Goal: Register for event/course

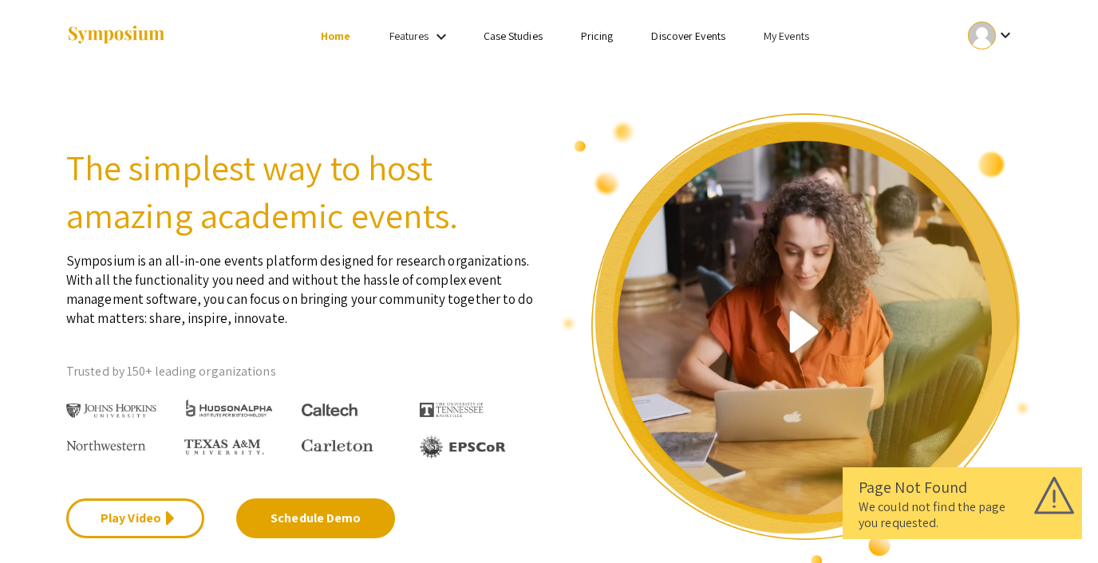
click at [688, 41] on link "Discover Events" at bounding box center [688, 36] width 74 height 14
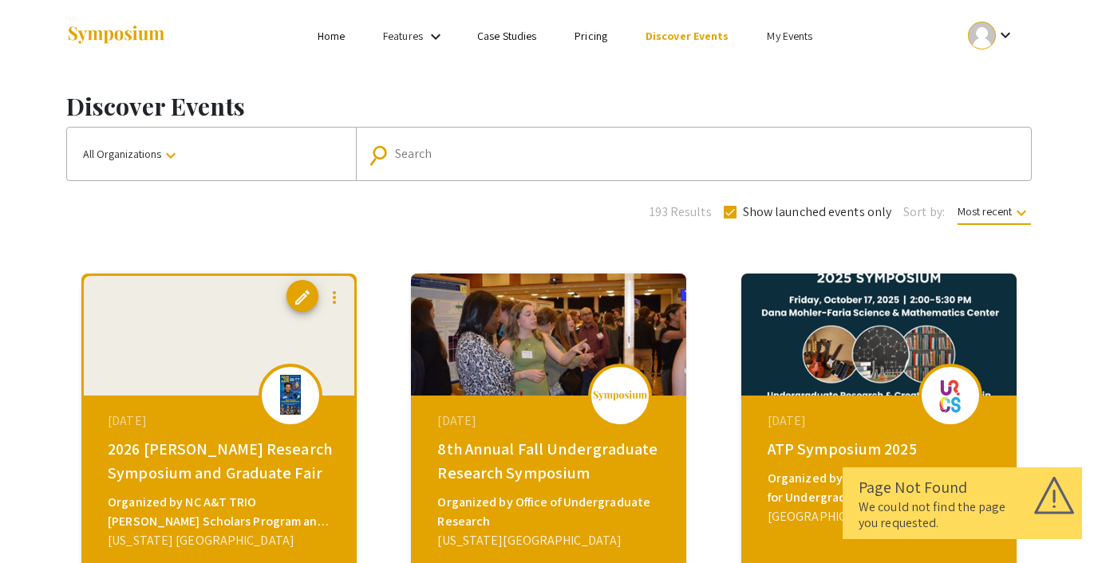
click at [734, 215] on span at bounding box center [730, 212] width 13 height 13
click at [730, 219] on input "Show launched events only" at bounding box center [729, 219] width 1 height 1
checkbox input "false"
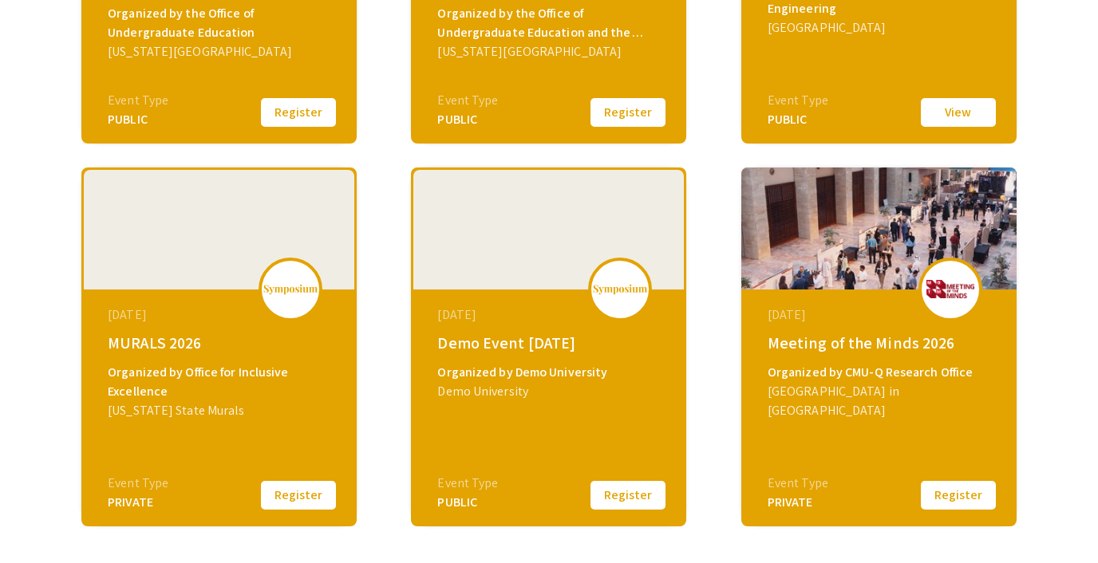
scroll to position [499, 0]
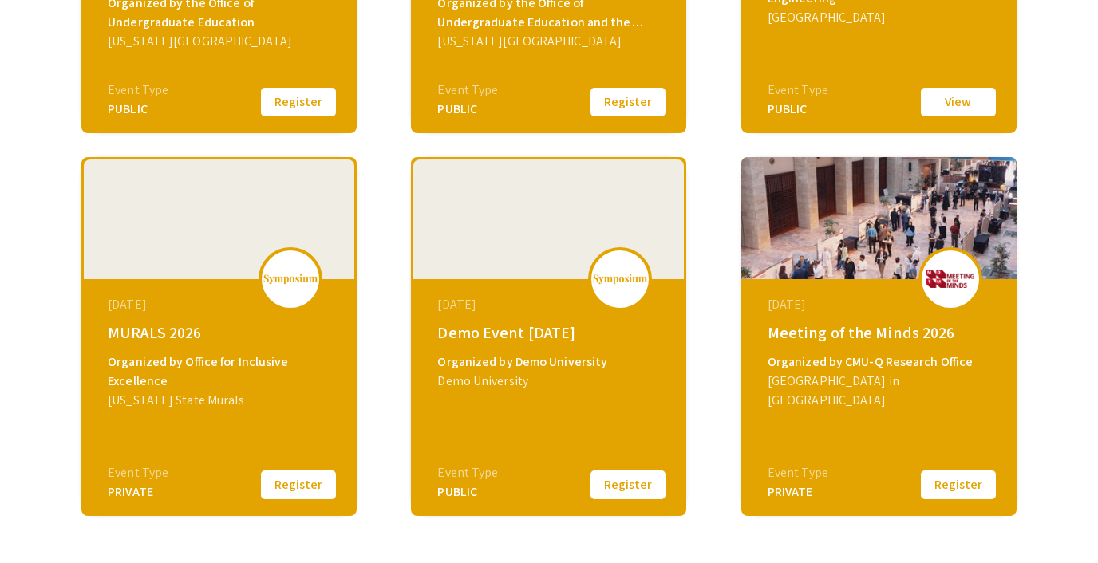
click at [613, 481] on button "Register" at bounding box center [628, 485] width 80 height 34
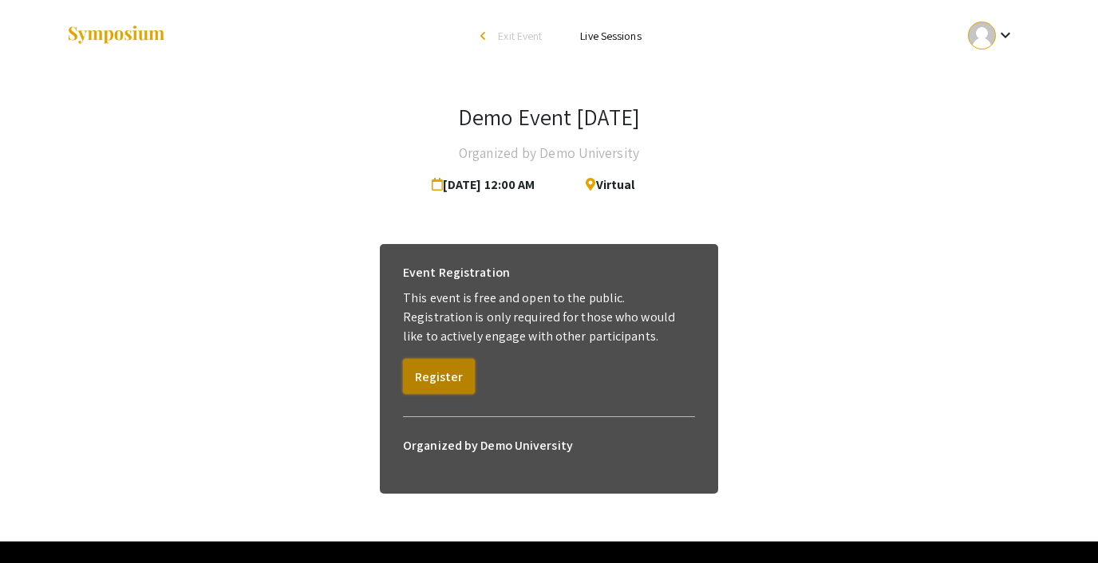
click at [444, 378] on button "Register" at bounding box center [439, 376] width 72 height 35
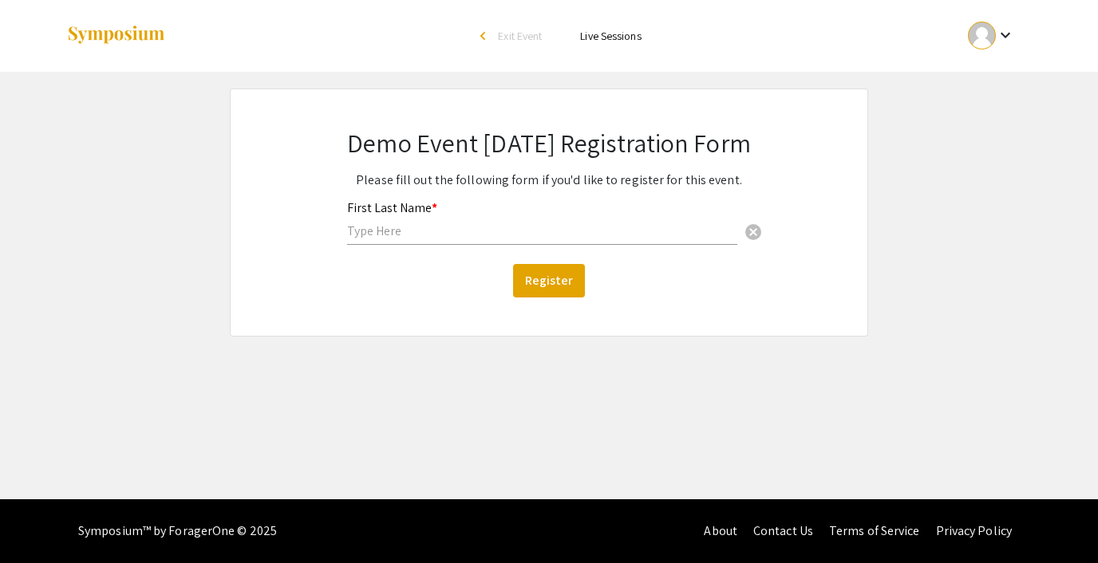
click at [444, 224] on input "text" at bounding box center [542, 231] width 390 height 17
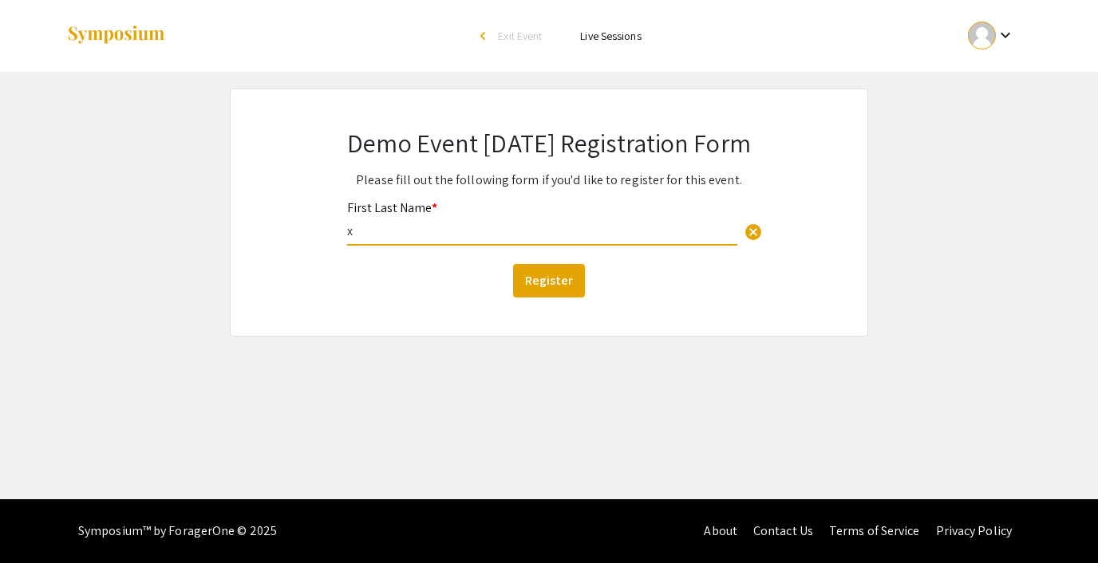
type input "x"
click at [324, 299] on div "Demo Event [DATE] Registration Form Please fill out the following form if you'd…" at bounding box center [549, 212] width 480 height 247
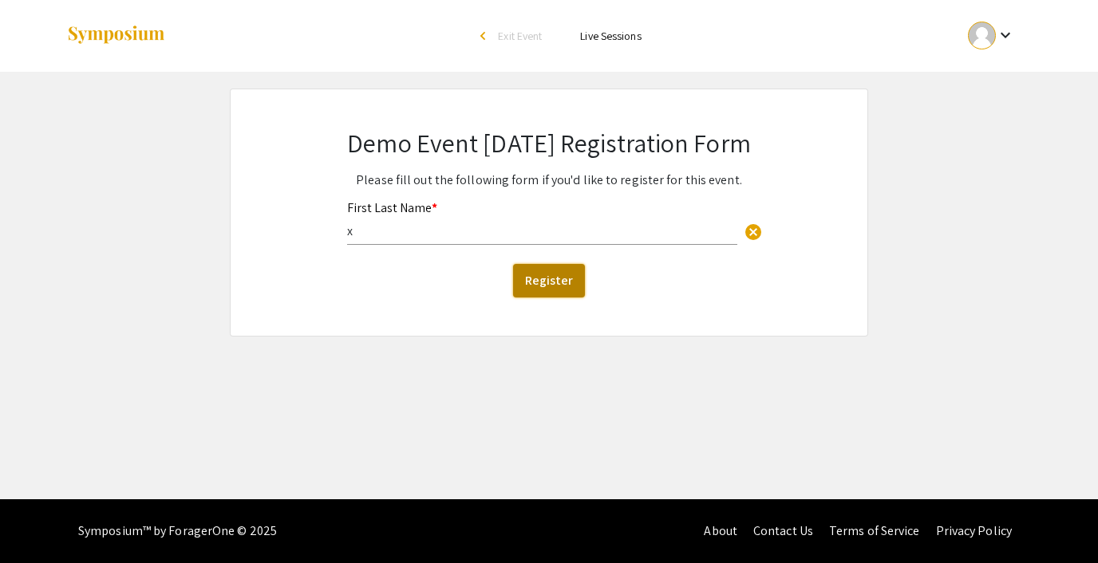
click at [565, 283] on button "Register" at bounding box center [549, 281] width 72 height 34
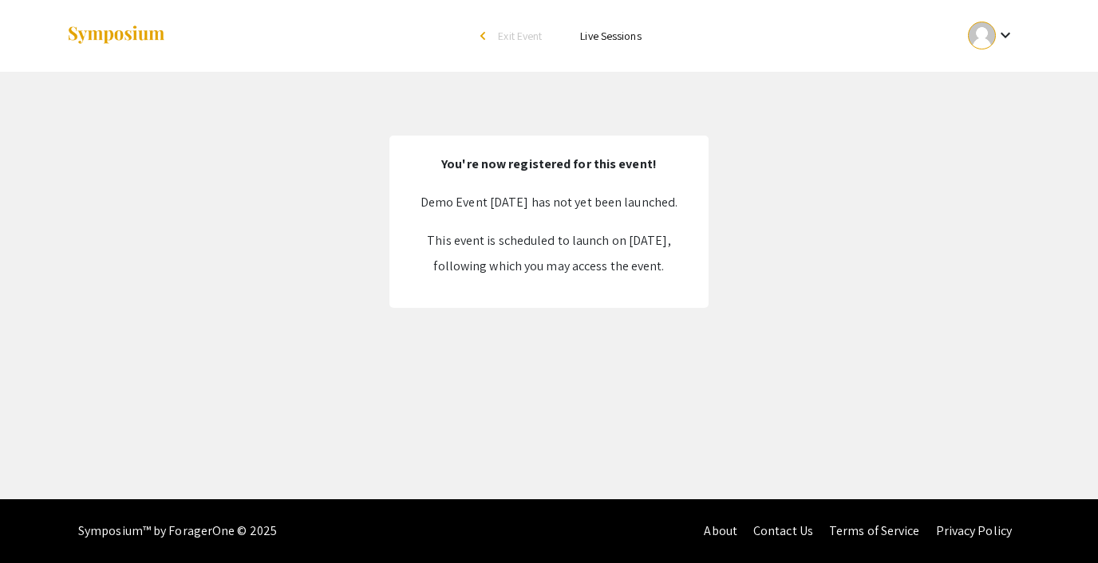
click at [517, 36] on span "Exit Event" at bounding box center [520, 36] width 44 height 14
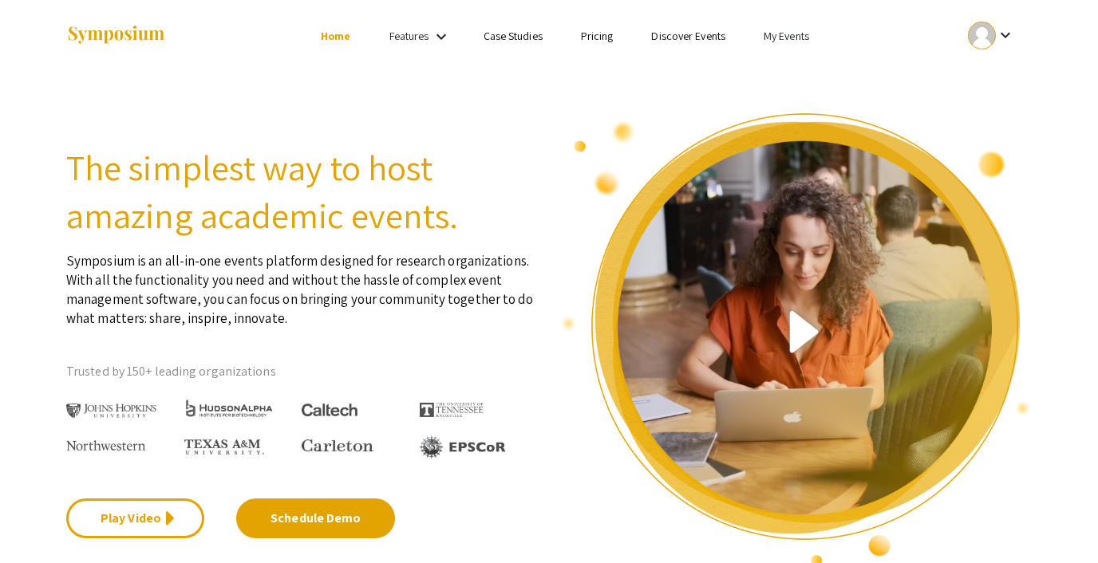
click at [690, 37] on link "Discover Events" at bounding box center [688, 36] width 74 height 14
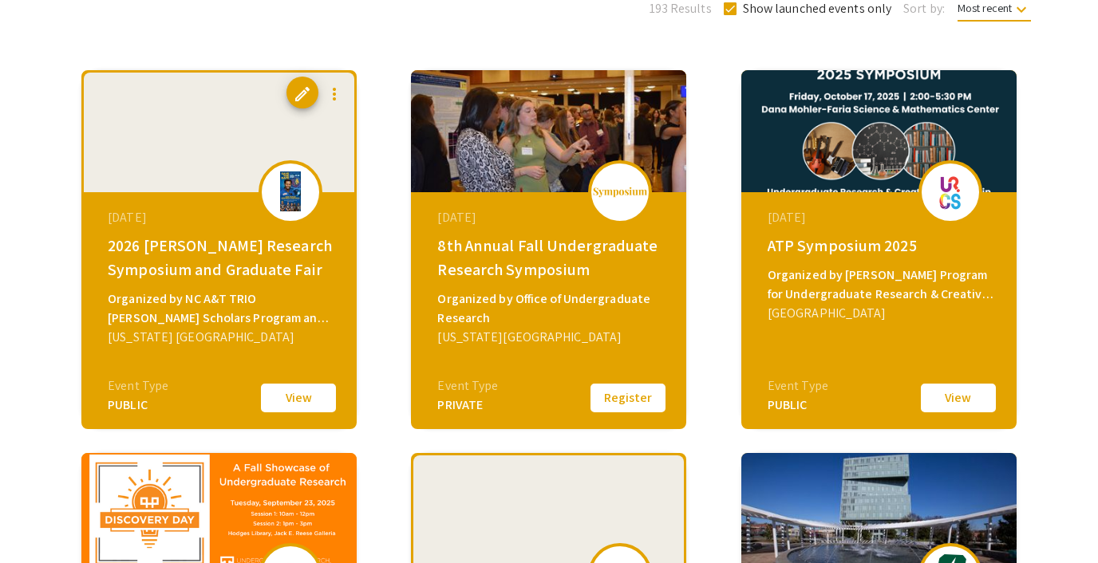
scroll to position [205, 0]
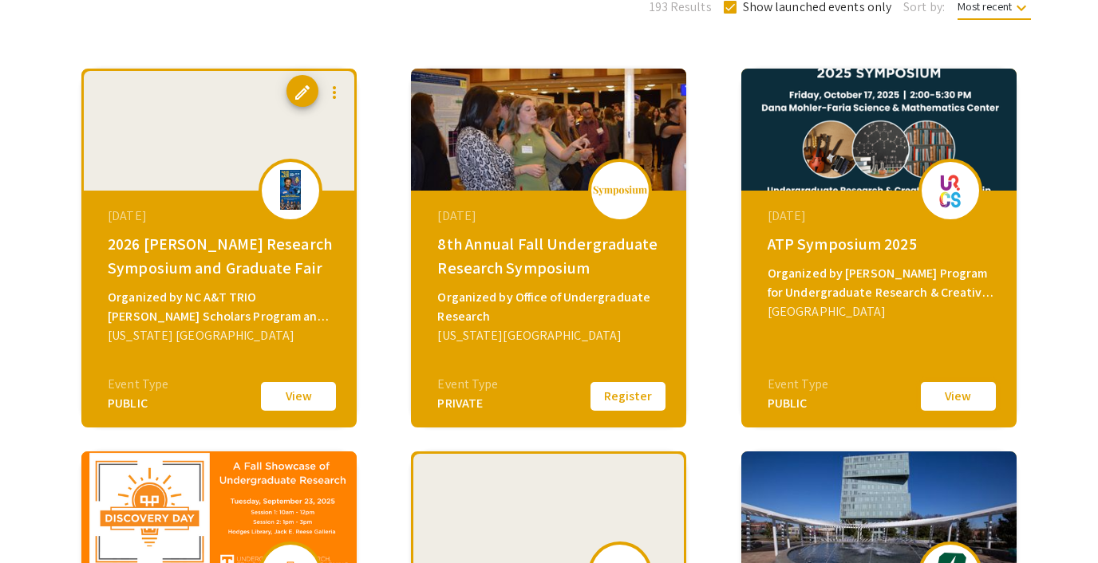
click at [941, 401] on button "View" at bounding box center [958, 397] width 80 height 34
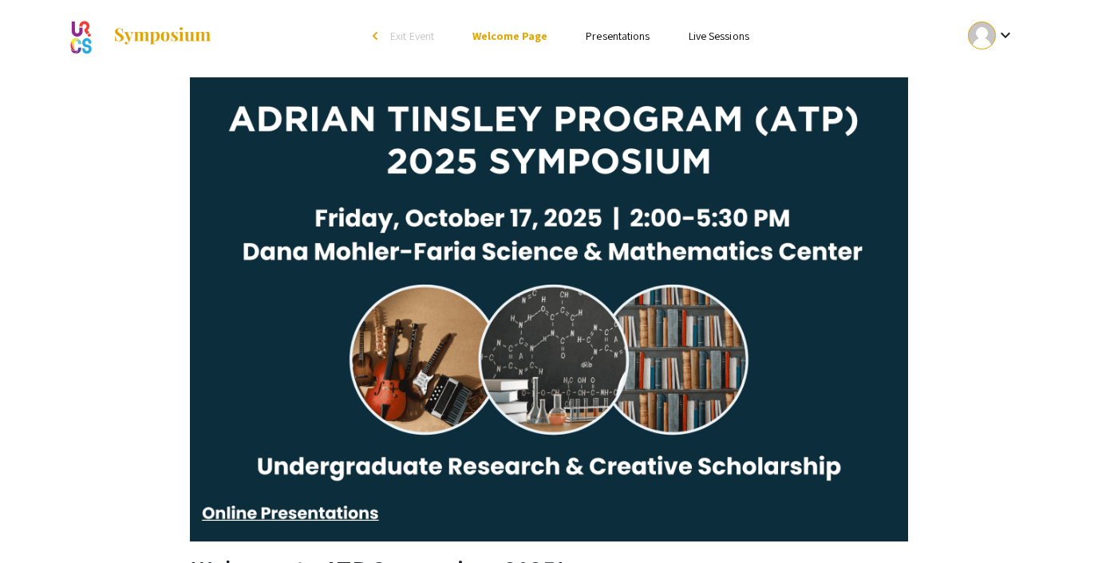
click at [421, 40] on span "Exit Event" at bounding box center [412, 36] width 44 height 14
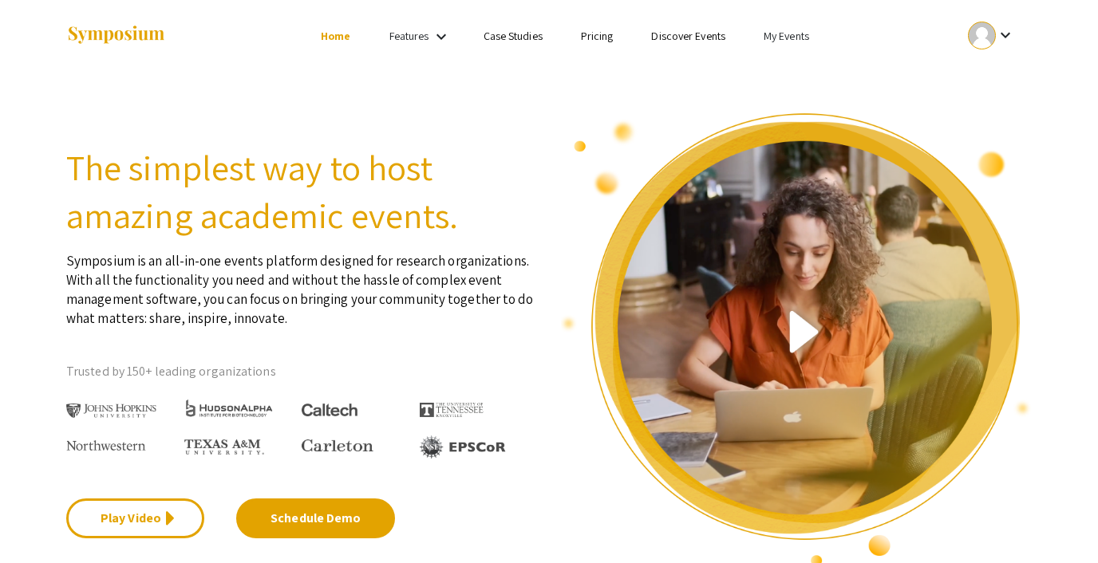
click at [700, 29] on link "Discover Events" at bounding box center [688, 36] width 74 height 14
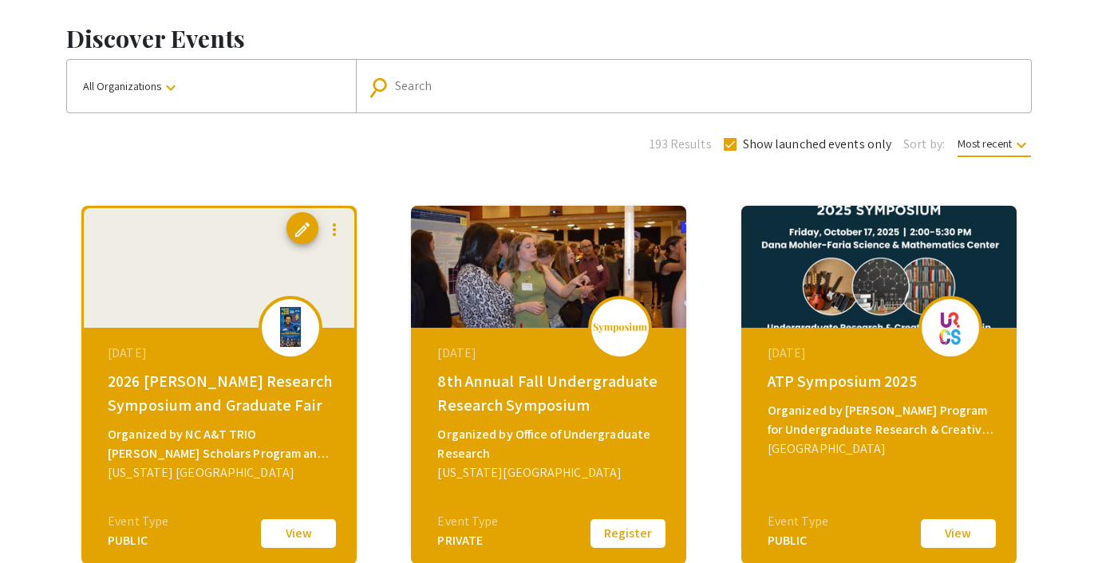
scroll to position [69, 0]
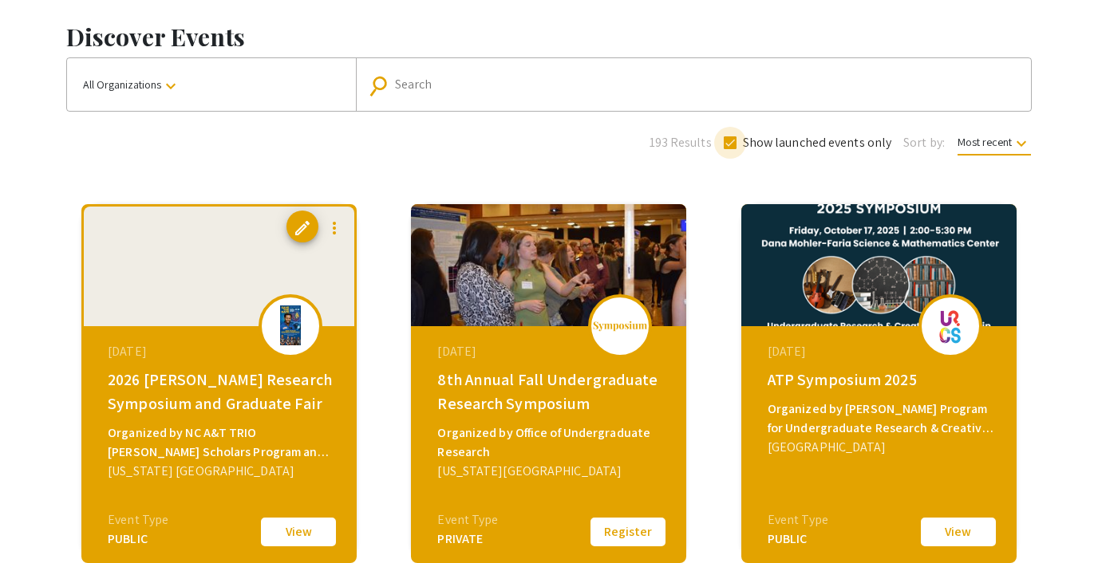
click at [730, 141] on span at bounding box center [730, 142] width 13 height 13
click at [730, 149] on input "Show launched events only" at bounding box center [729, 149] width 1 height 1
checkbox input "false"
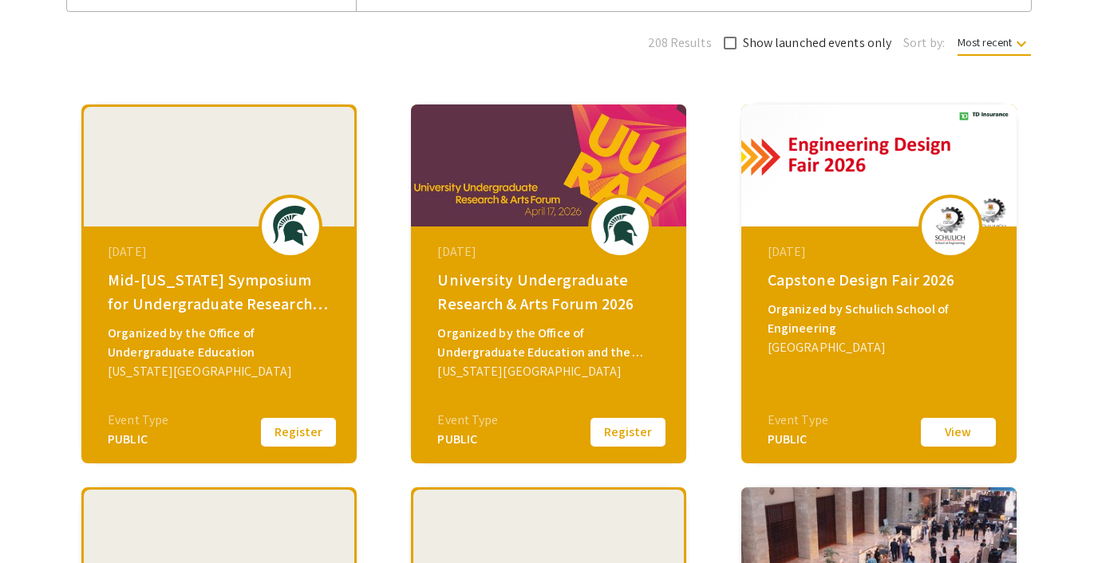
scroll to position [170, 0]
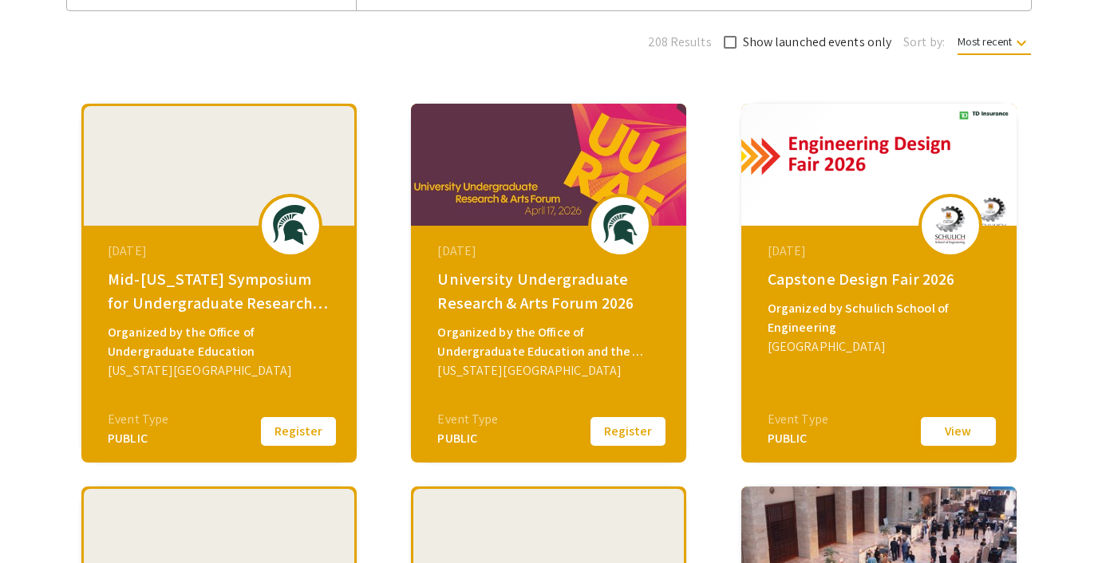
click at [957, 426] on button "View" at bounding box center [958, 432] width 80 height 34
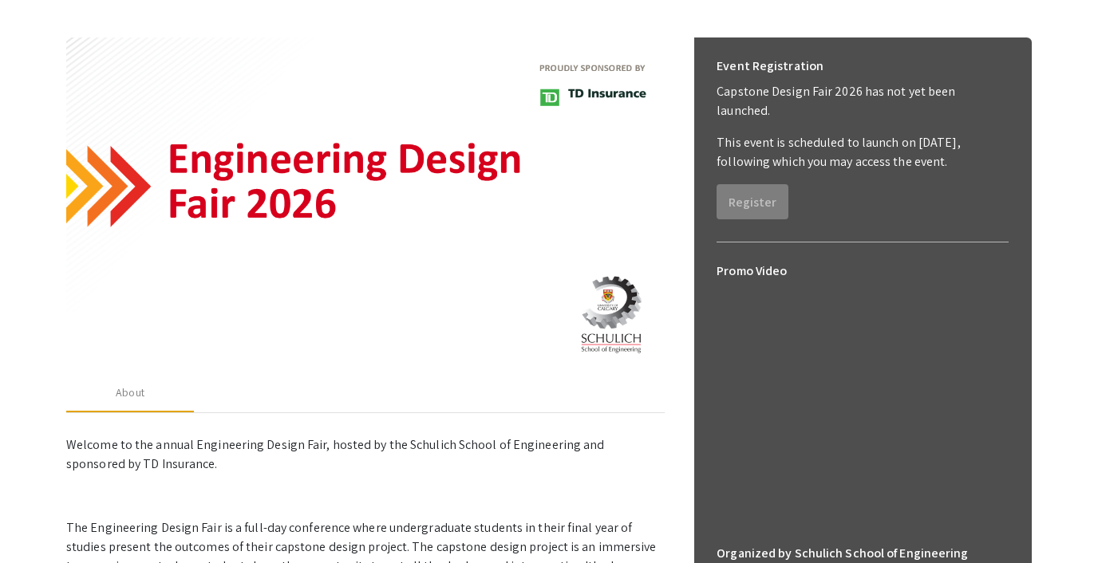
scroll to position [209, 0]
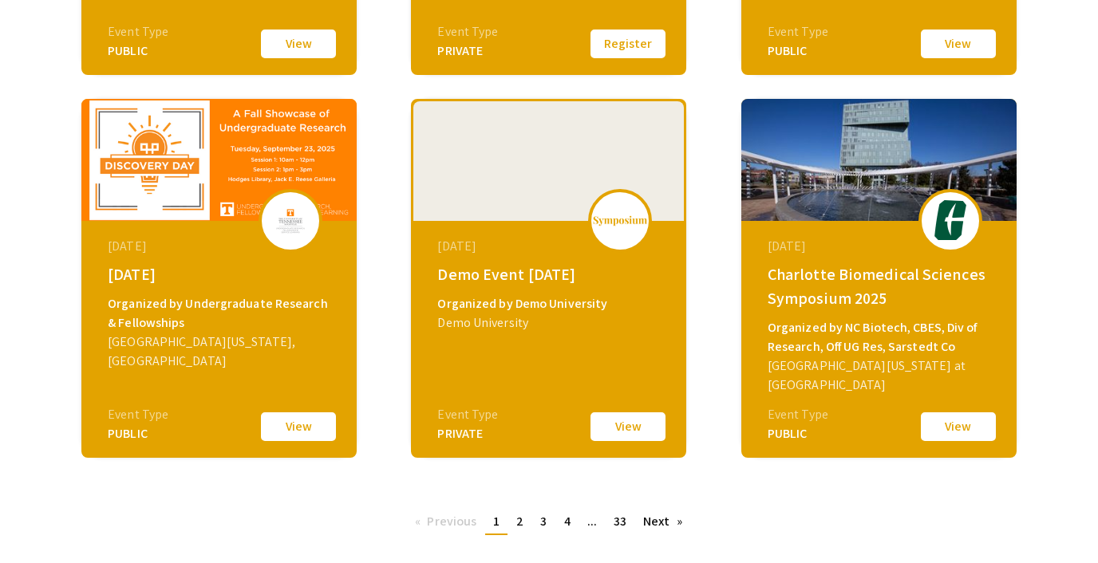
scroll to position [567, 0]
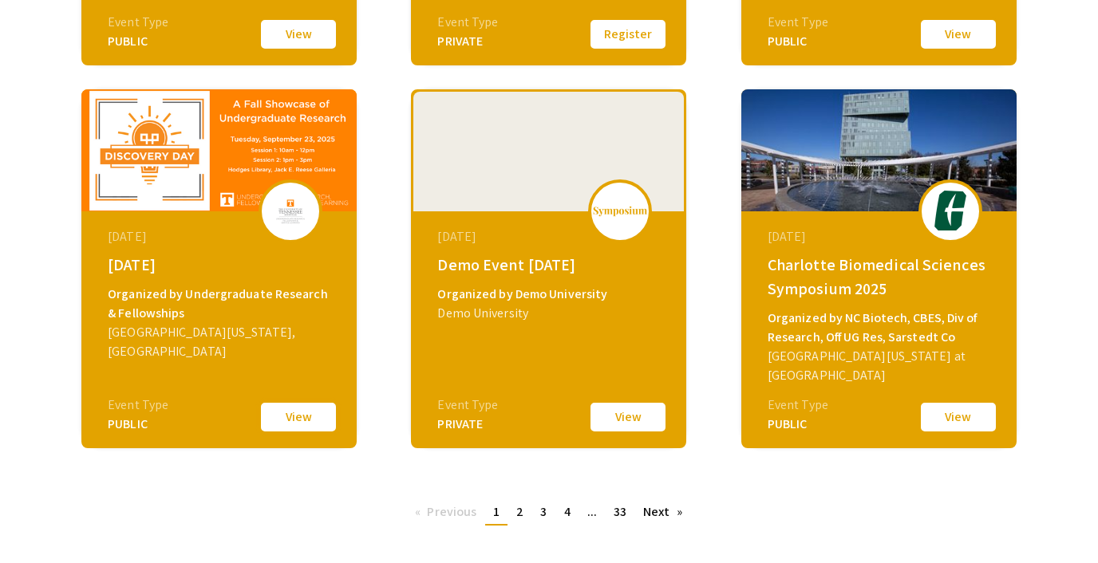
click at [272, 414] on button "View" at bounding box center [298, 418] width 80 height 34
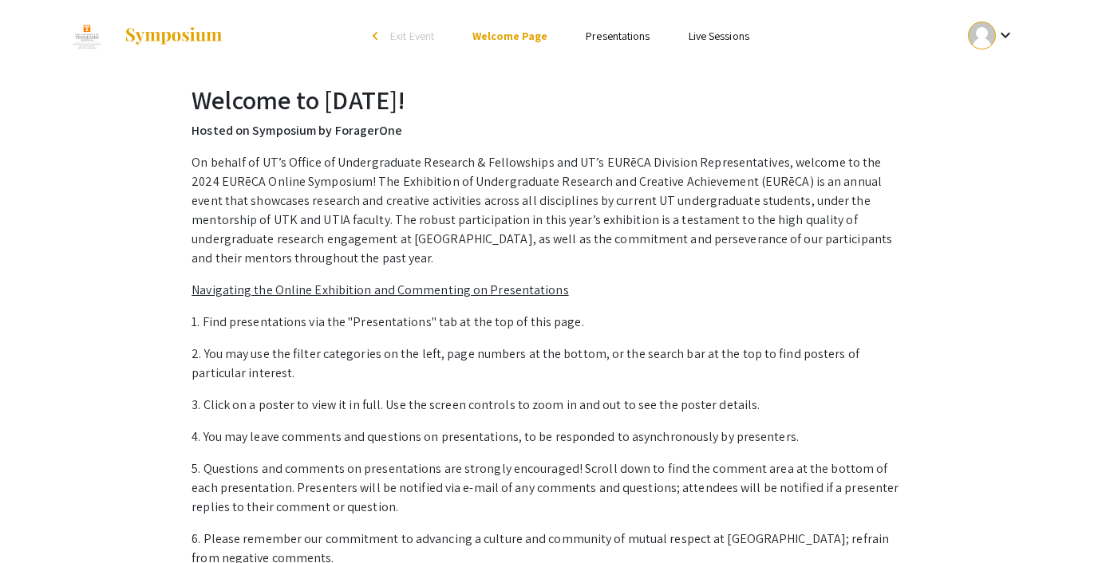
click at [408, 32] on span "Exit Event" at bounding box center [412, 36] width 44 height 14
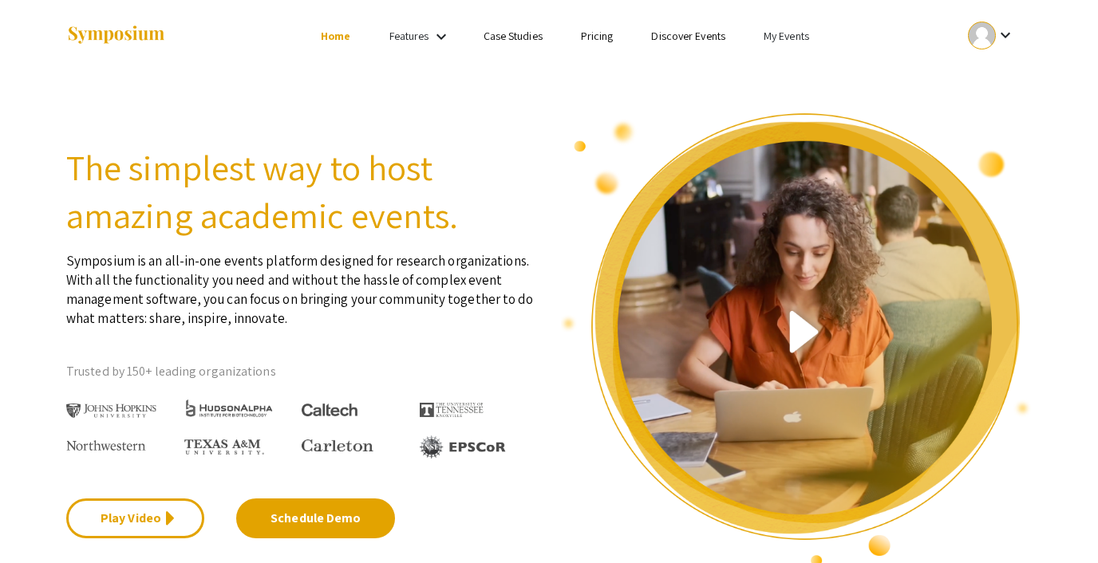
click at [661, 38] on link "Discover Events" at bounding box center [688, 36] width 74 height 14
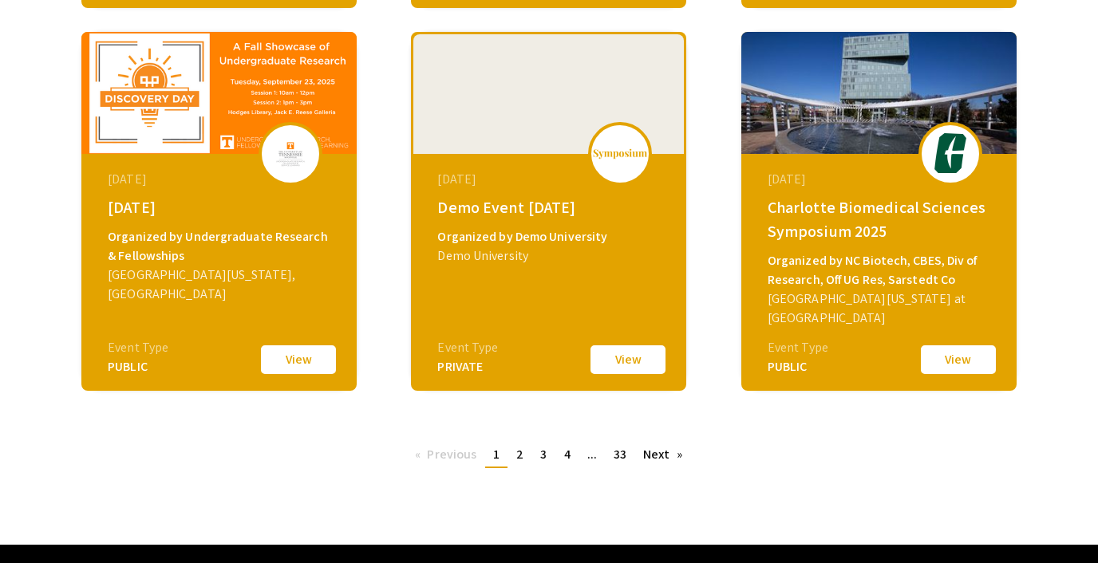
scroll to position [641, 0]
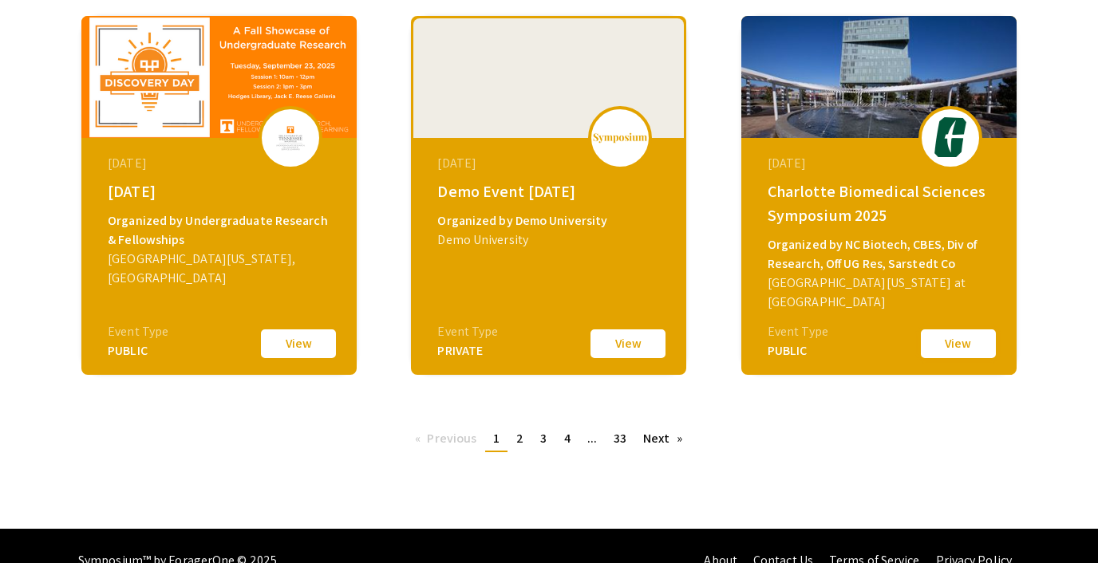
click at [947, 338] on button "View" at bounding box center [958, 344] width 80 height 34
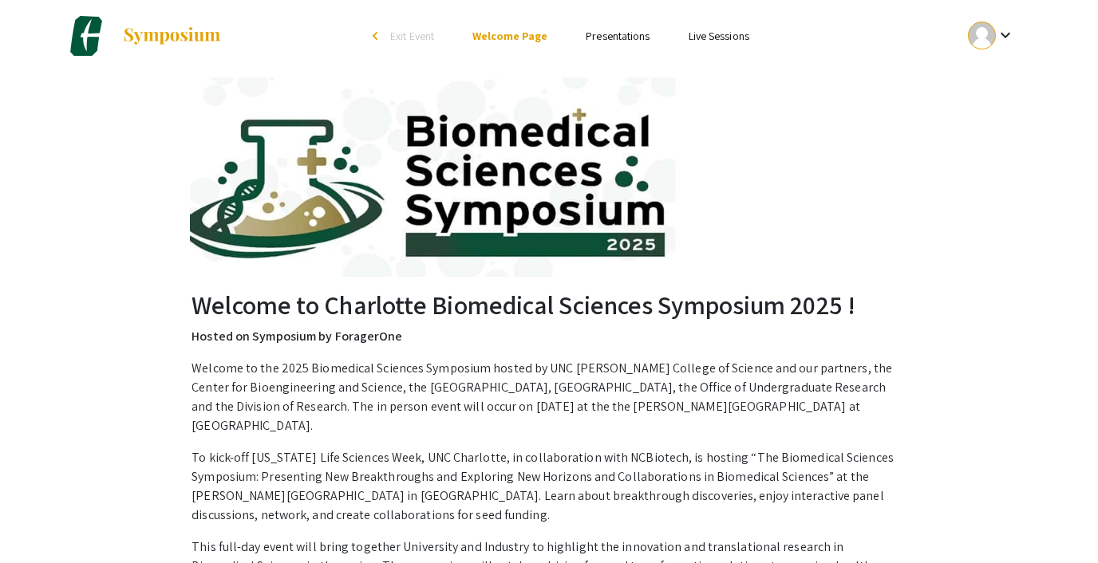
click at [409, 35] on span "Exit Event" at bounding box center [412, 36] width 44 height 14
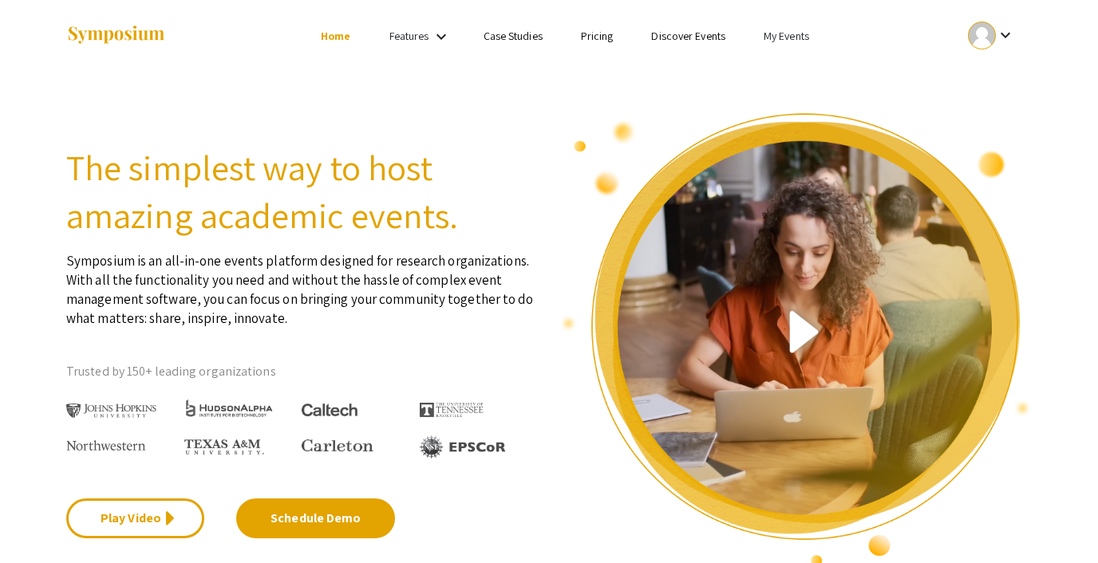
click at [693, 29] on link "Discover Events" at bounding box center [688, 36] width 74 height 14
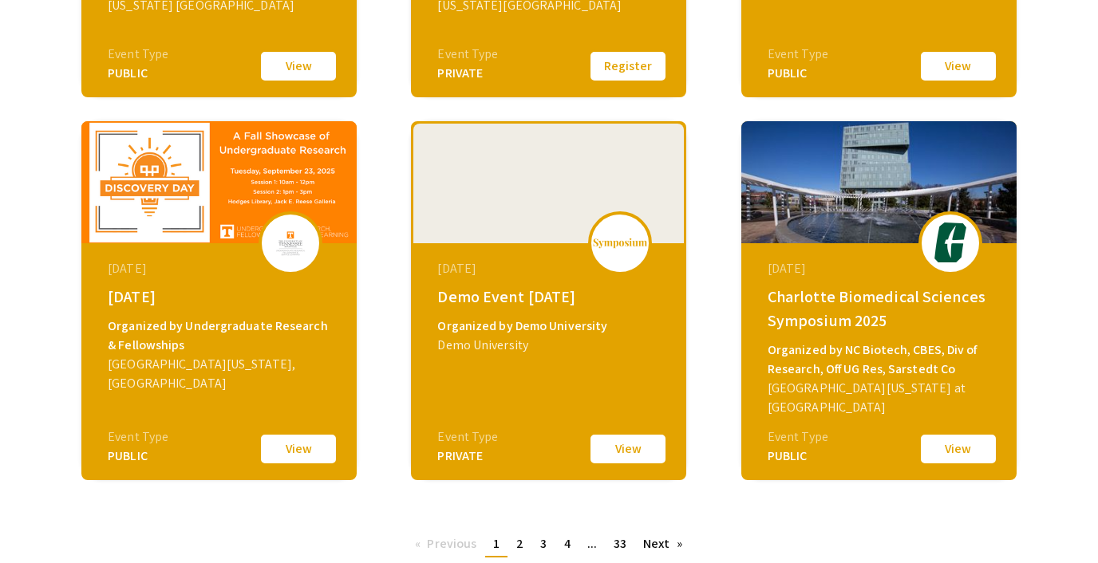
scroll to position [670, 0]
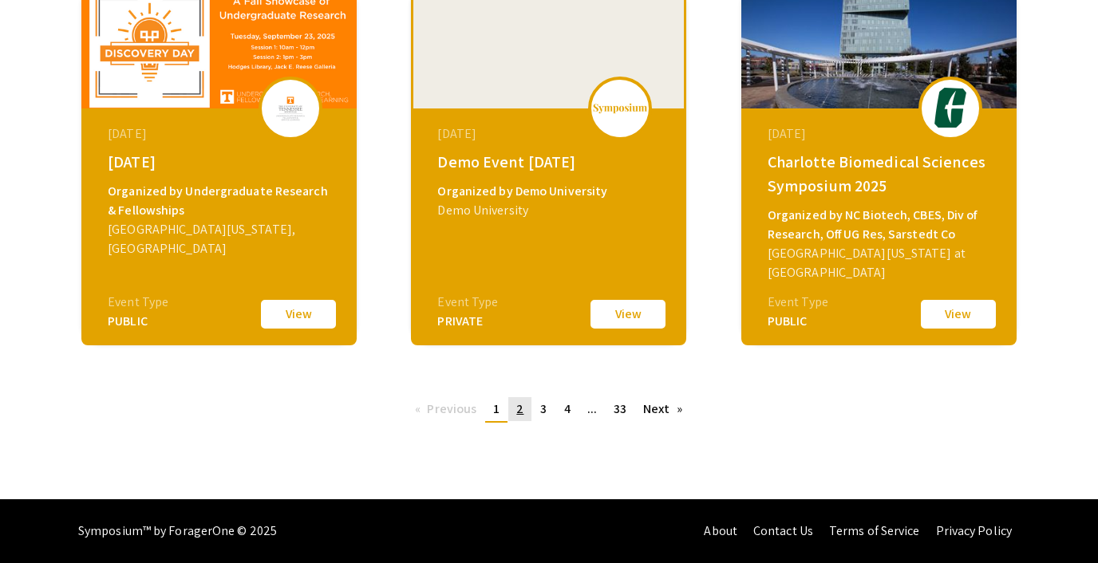
click at [521, 408] on span "2" at bounding box center [519, 409] width 7 height 17
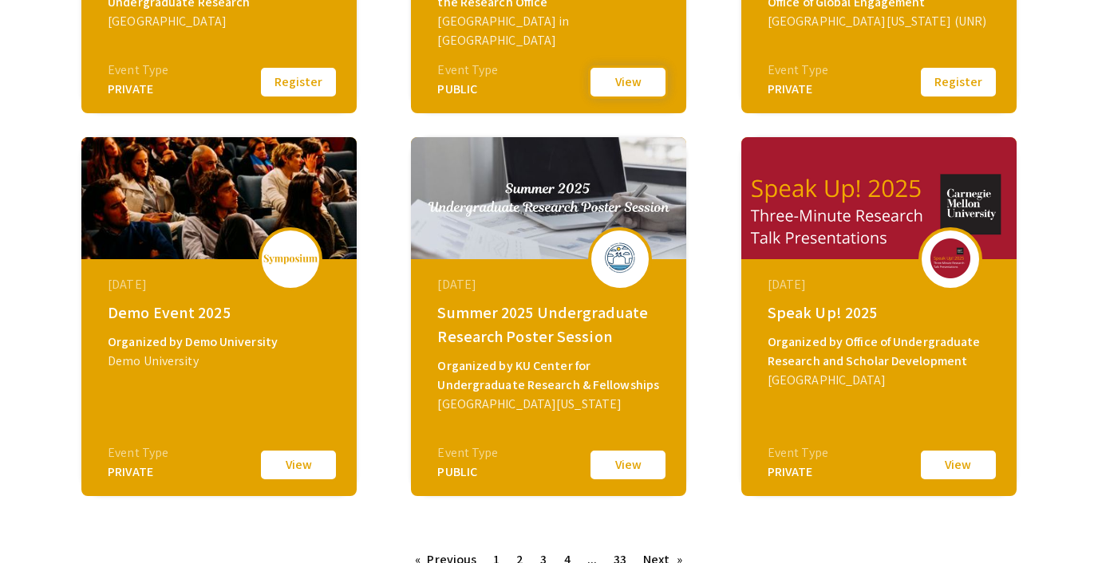
scroll to position [539, 0]
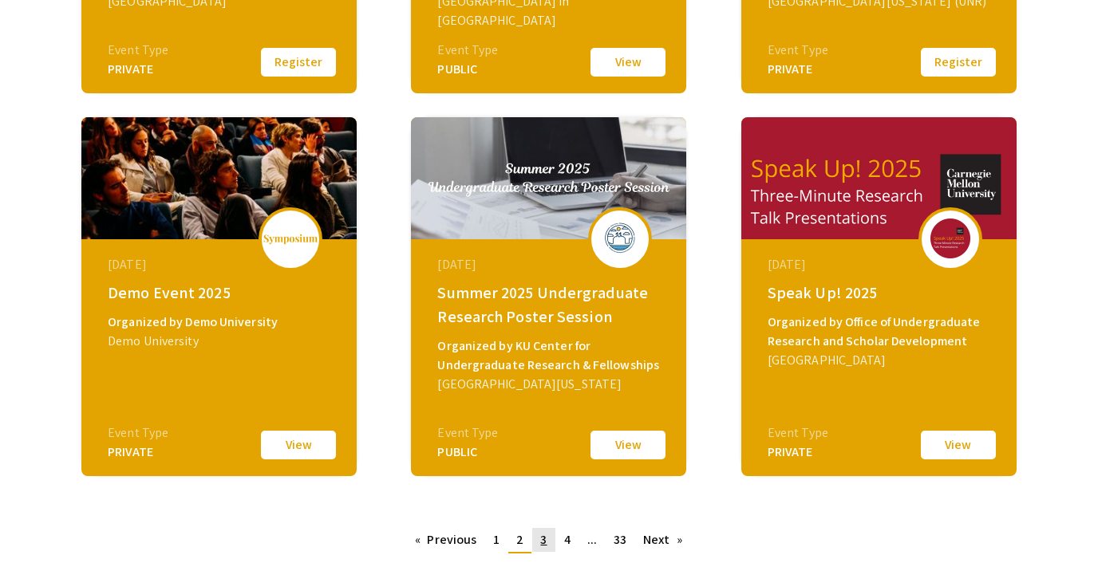
click at [543, 536] on span "3" at bounding box center [543, 539] width 6 height 17
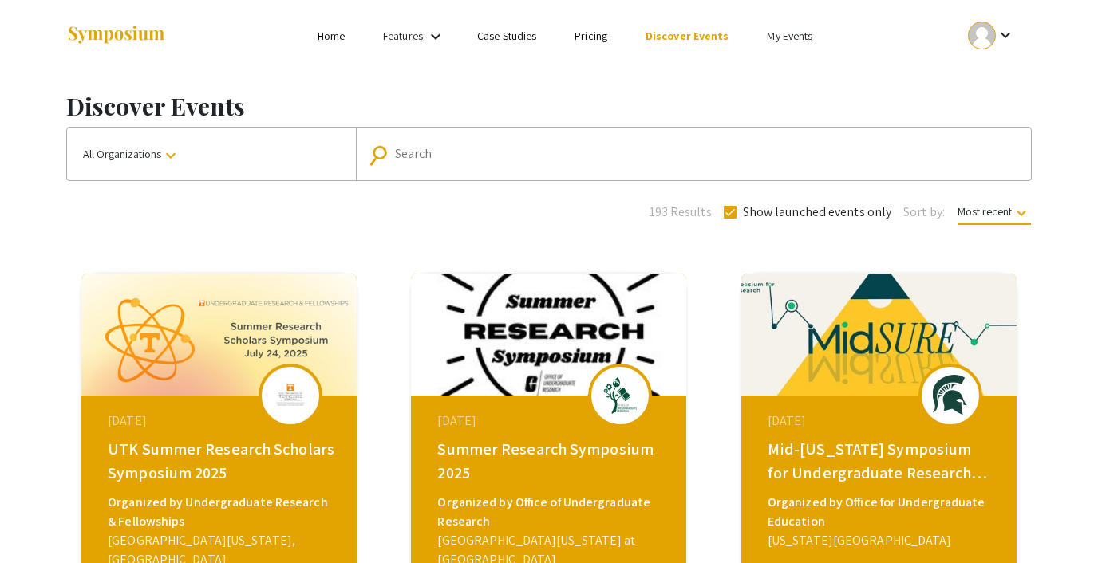
click at [725, 211] on span at bounding box center [730, 212] width 13 height 13
click at [729, 219] on input "Show launched events only" at bounding box center [729, 219] width 1 height 1
checkbox input "false"
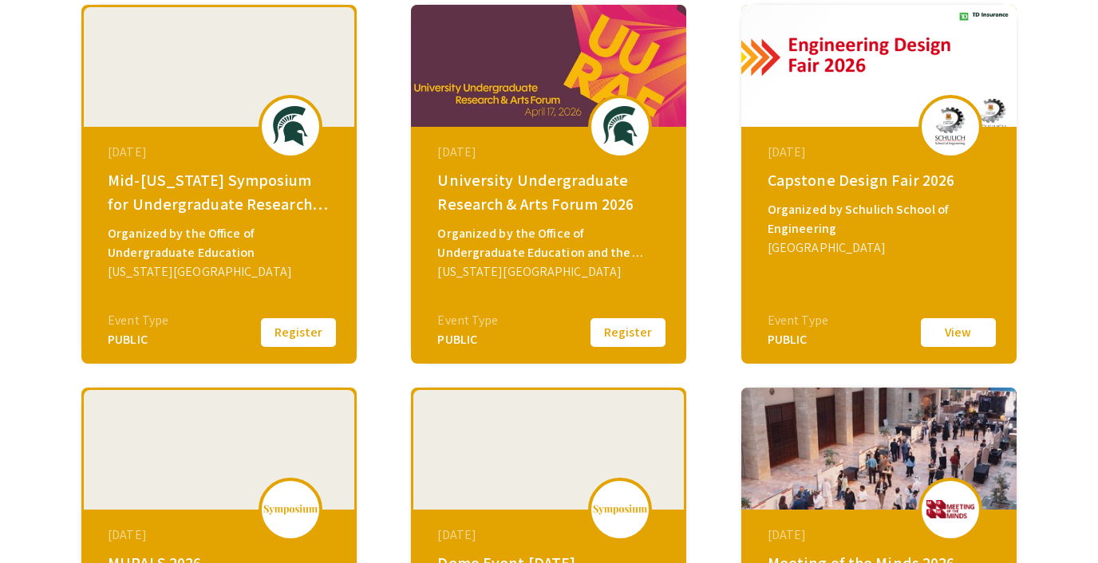
scroll to position [274, 0]
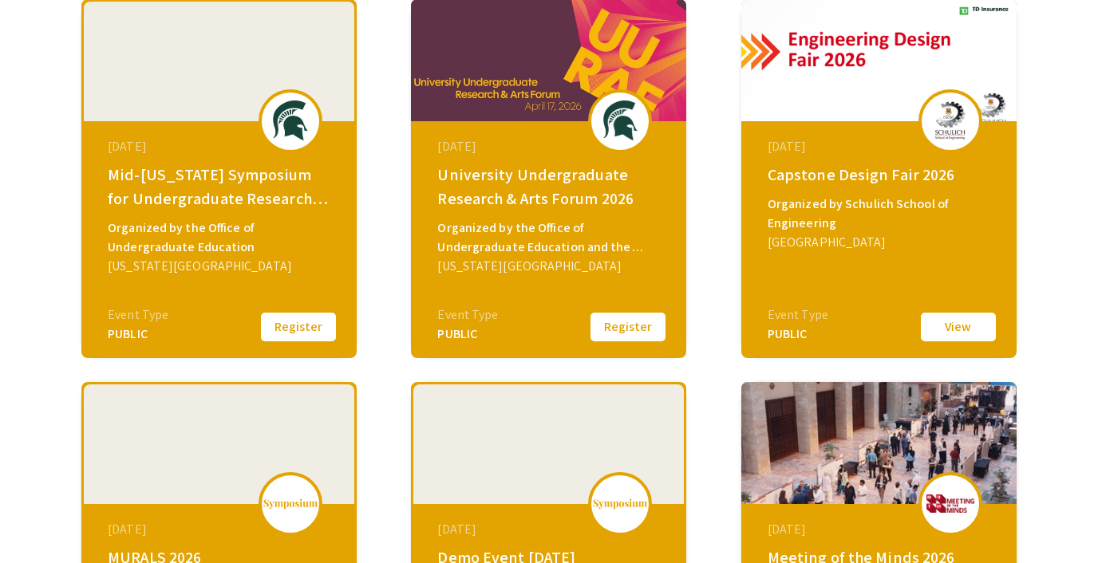
click at [282, 332] on button "Register" at bounding box center [298, 327] width 80 height 34
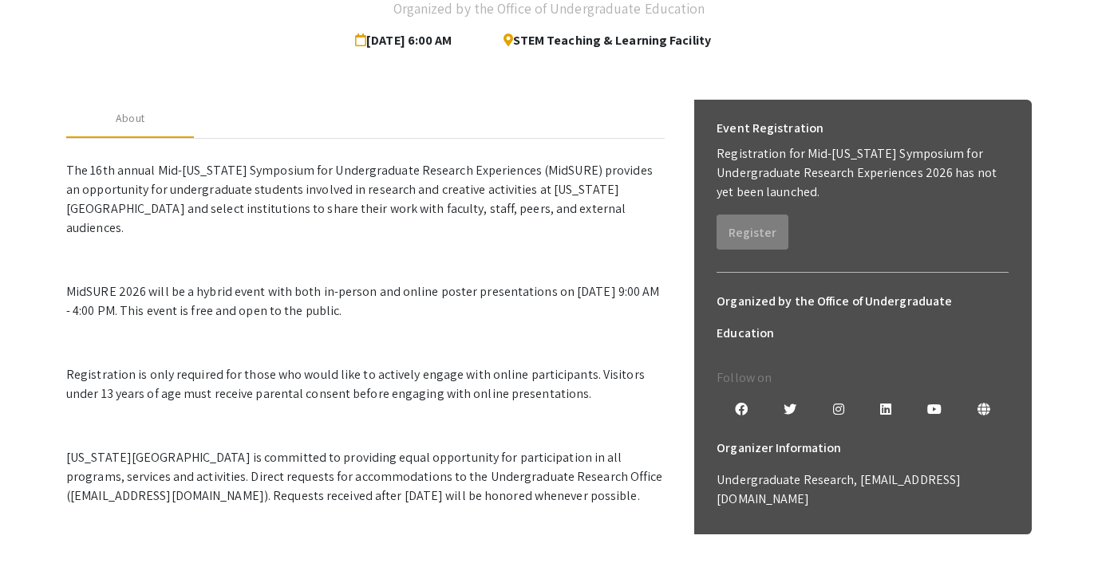
scroll to position [146, 0]
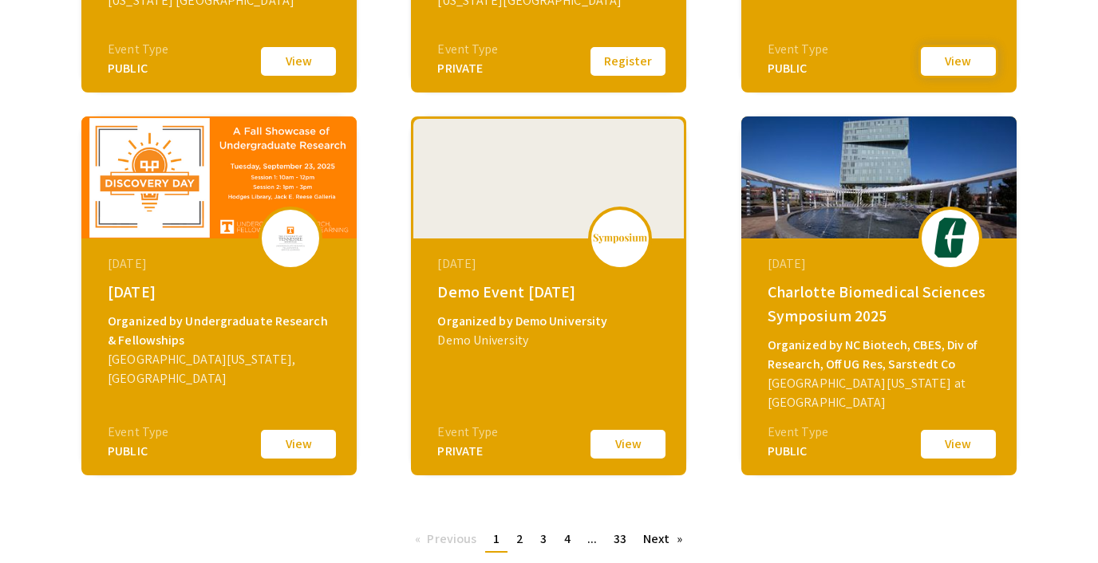
scroll to position [542, 0]
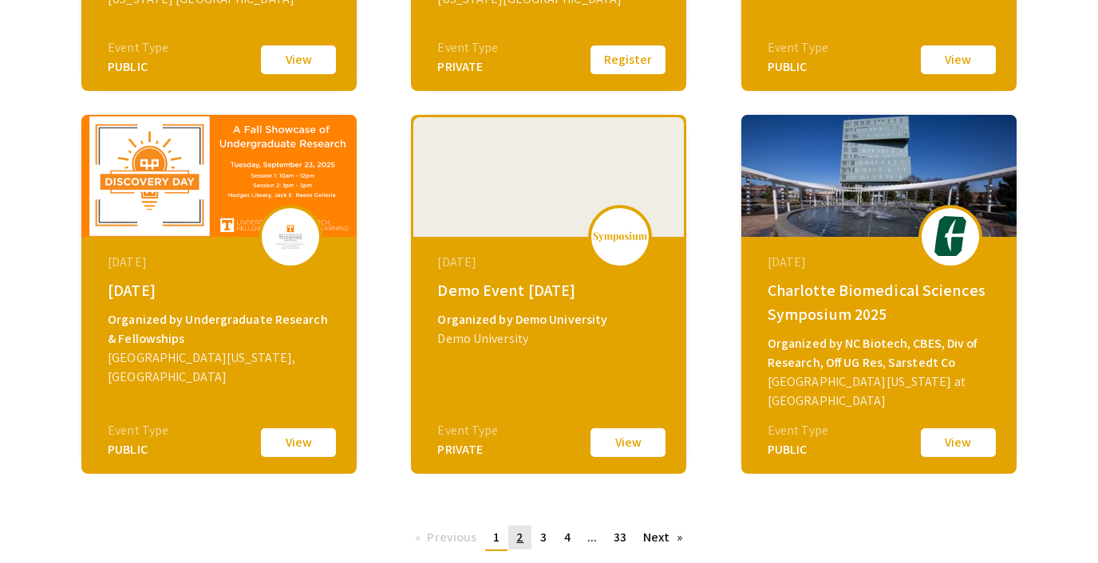
click at [512, 536] on link "page 2" at bounding box center [519, 538] width 23 height 24
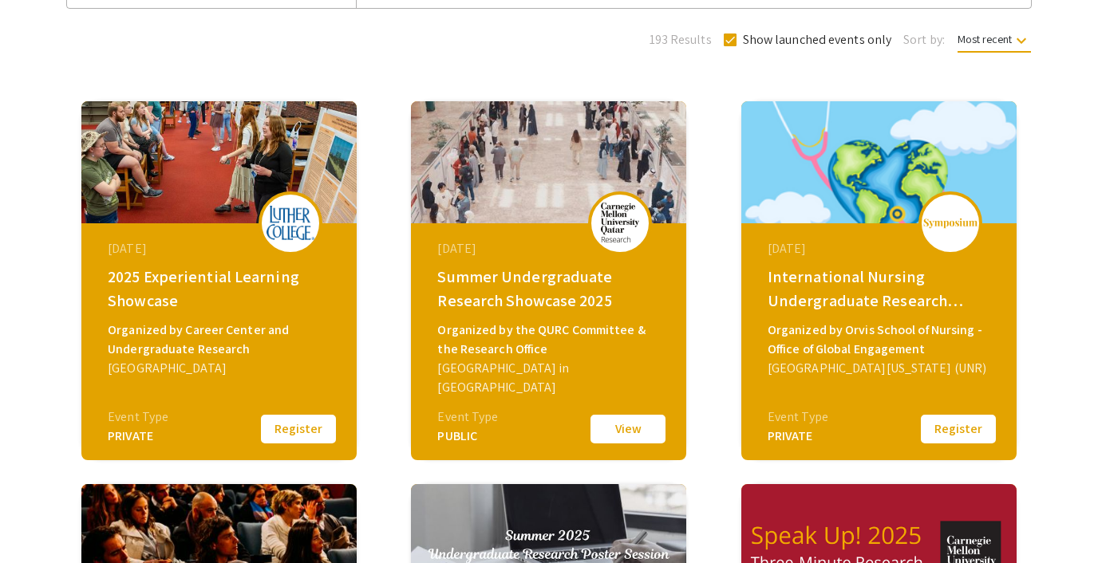
scroll to position [169, 0]
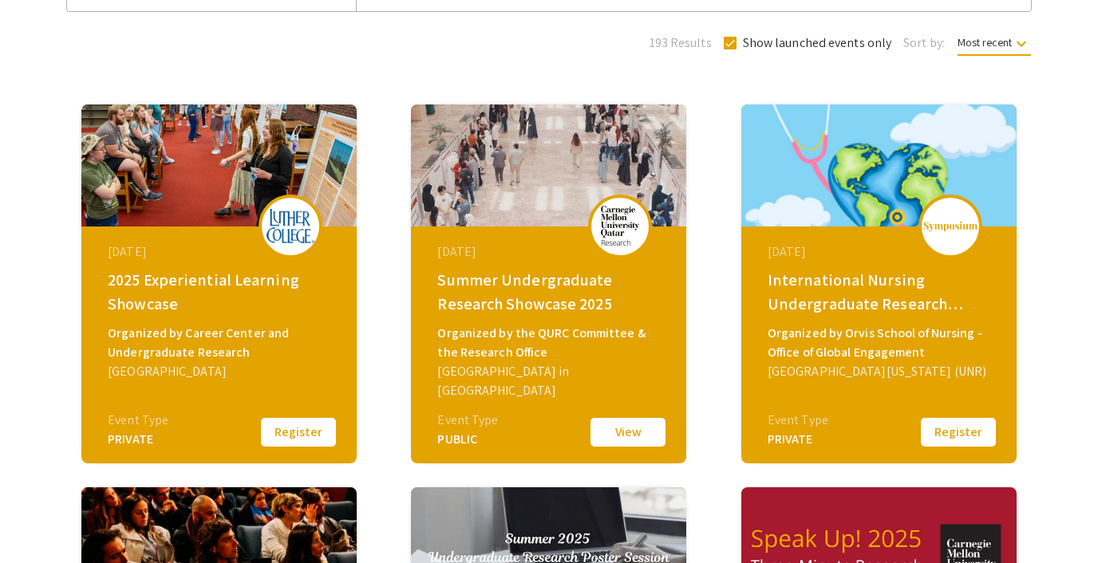
click at [736, 41] on span at bounding box center [730, 43] width 13 height 13
click at [730, 49] on input "Show launched events only" at bounding box center [729, 49] width 1 height 1
checkbox input "false"
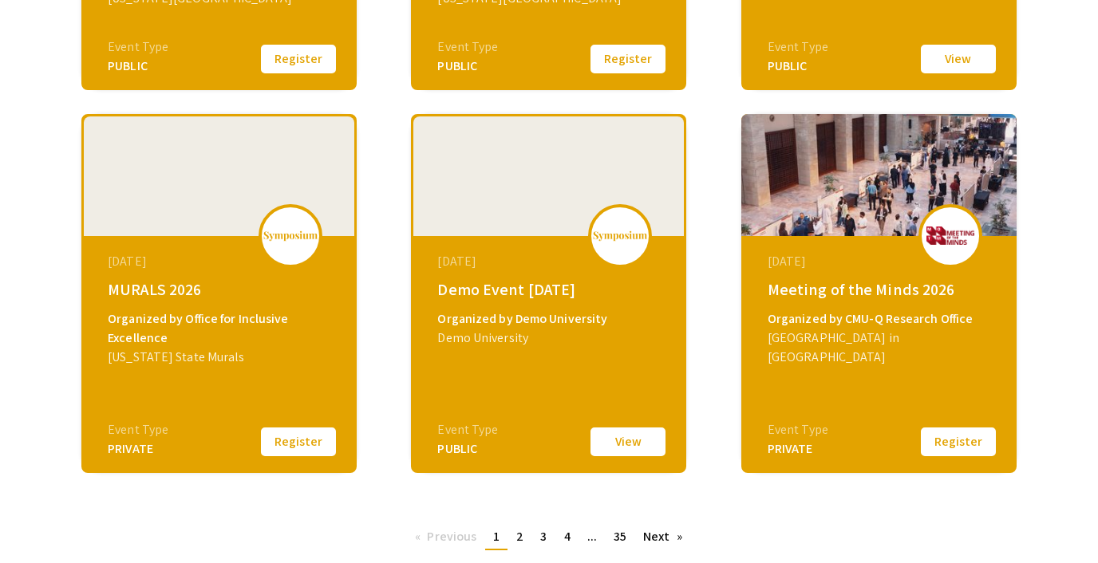
scroll to position [562, 0]
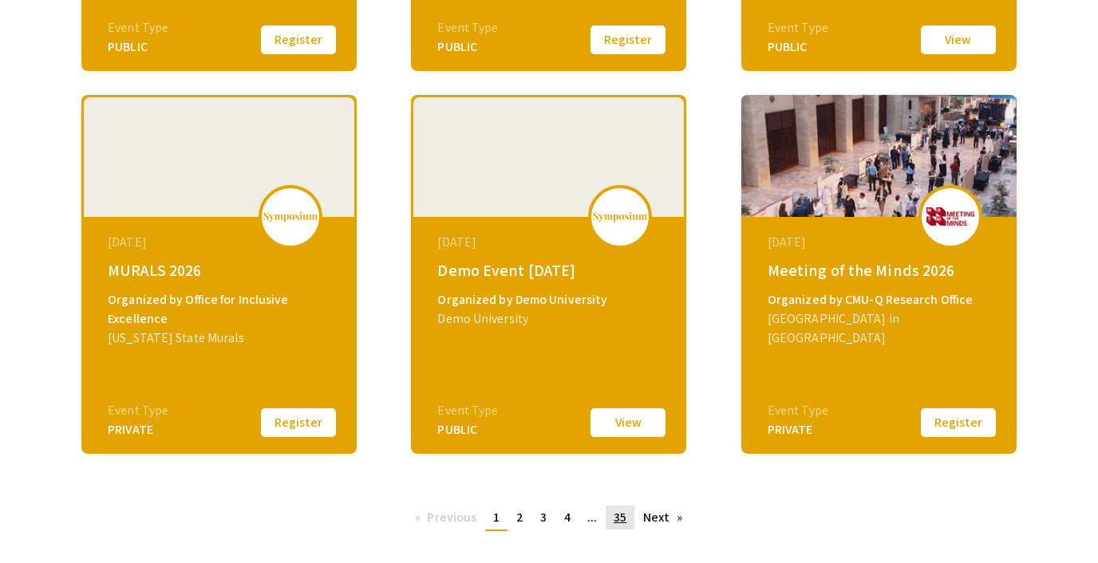
click at [616, 514] on span "35" at bounding box center [620, 517] width 13 height 17
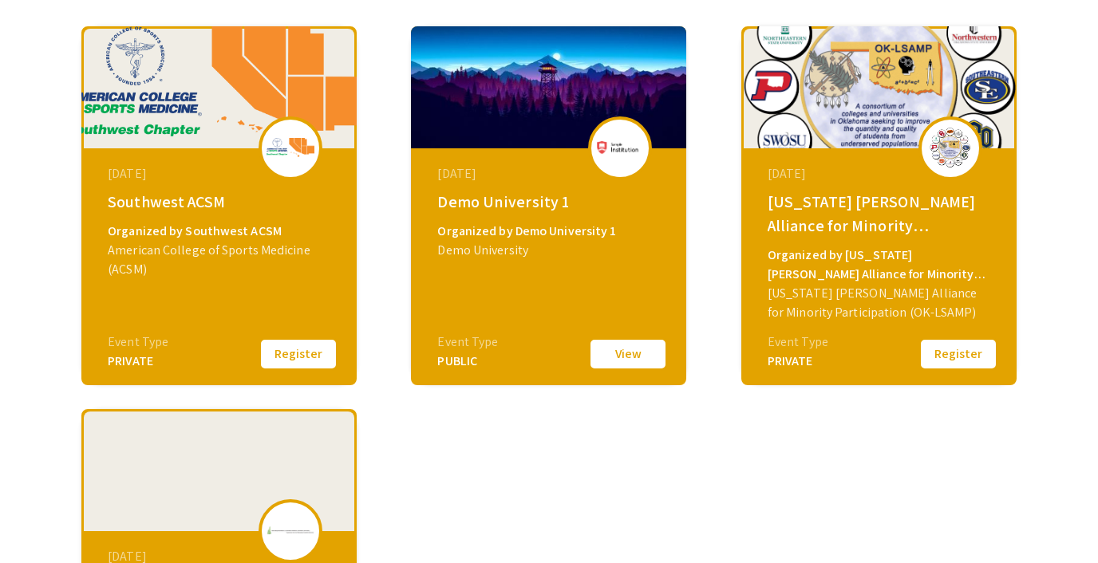
scroll to position [249, 0]
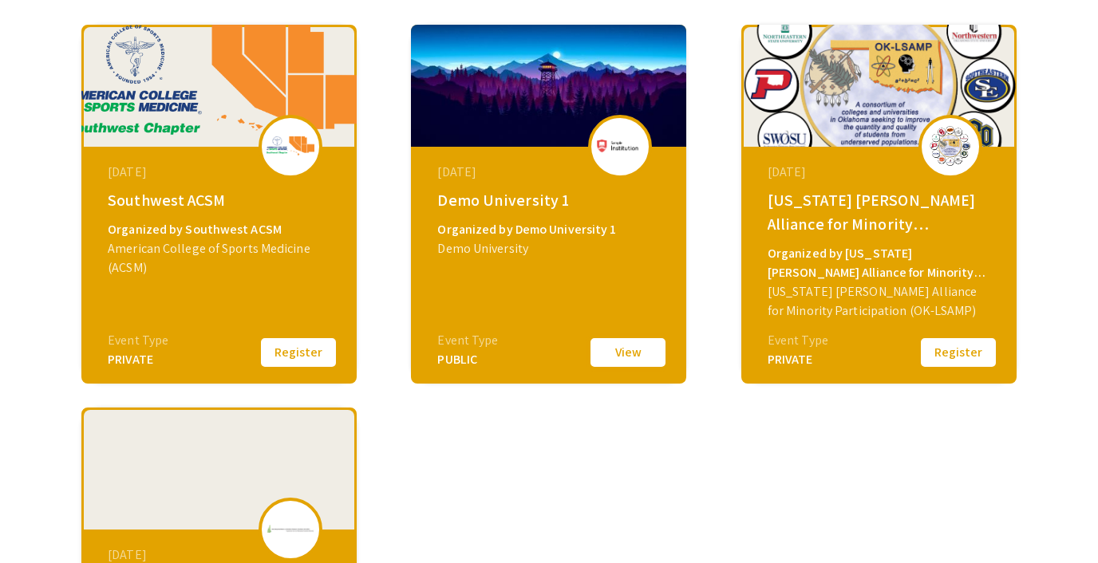
click at [639, 347] on button "View" at bounding box center [628, 353] width 80 height 34
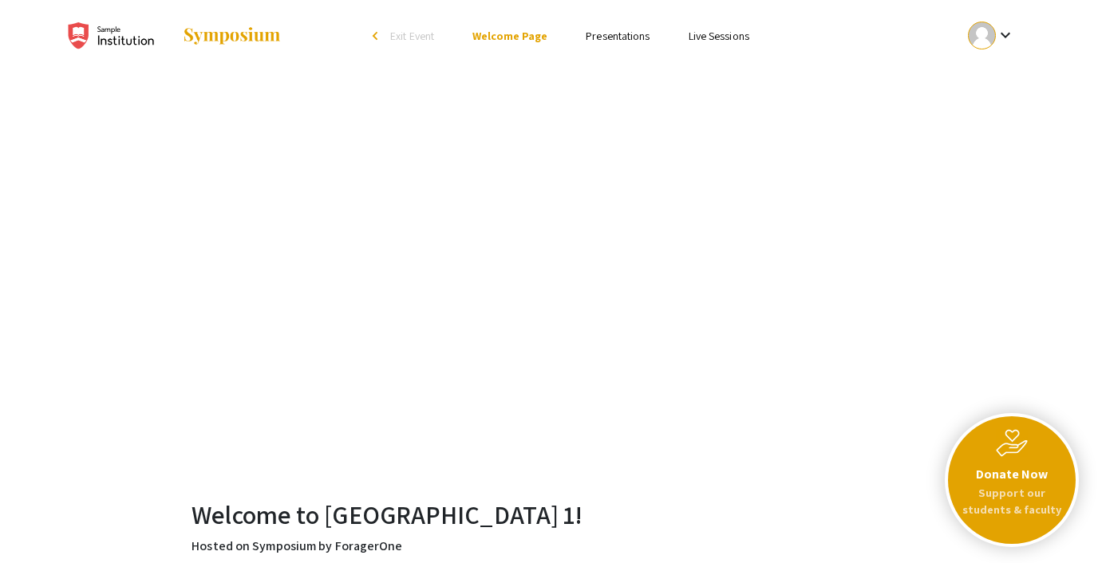
click at [599, 37] on link "Presentations" at bounding box center [618, 36] width 64 height 14
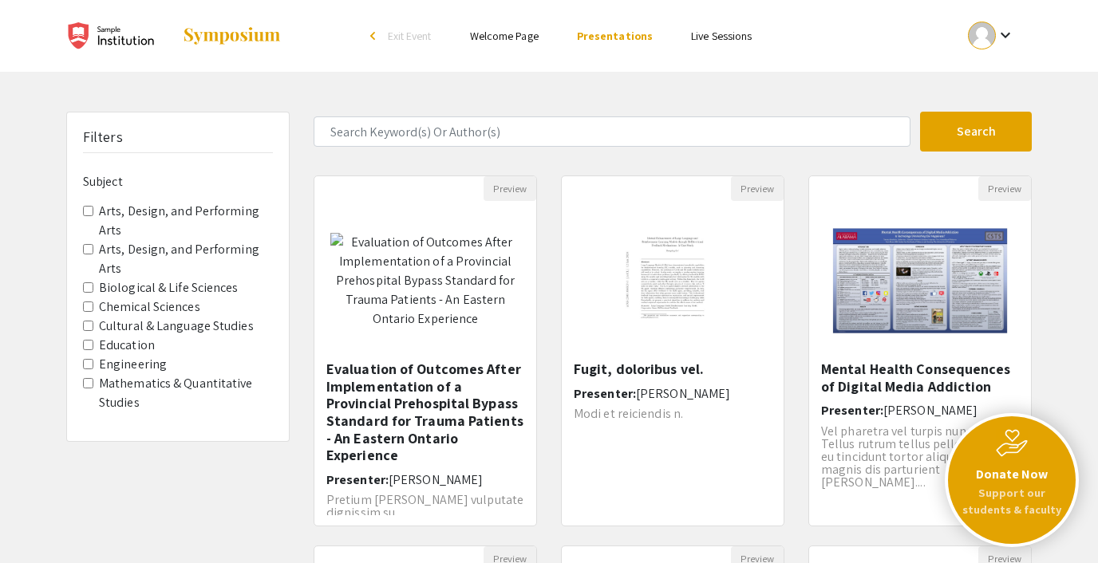
click at [715, 33] on link "Live Sessions" at bounding box center [721, 36] width 61 height 14
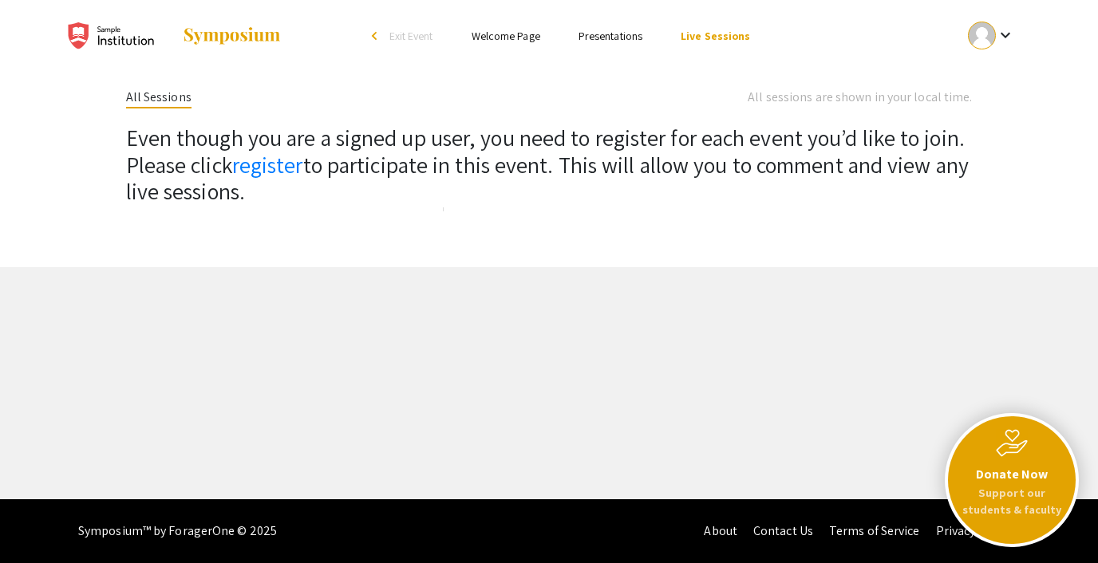
click at [423, 35] on span "Exit Event" at bounding box center [411, 36] width 44 height 14
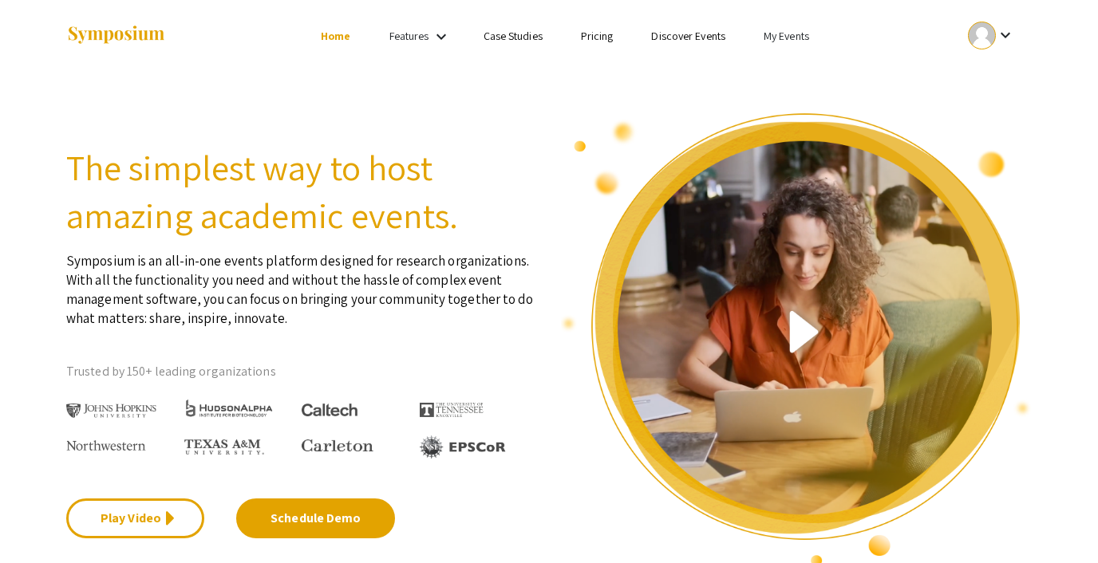
click at [773, 36] on link "My Events" at bounding box center [786, 36] width 45 height 14
click at [775, 77] on button "Events I've organized" at bounding box center [812, 71] width 136 height 38
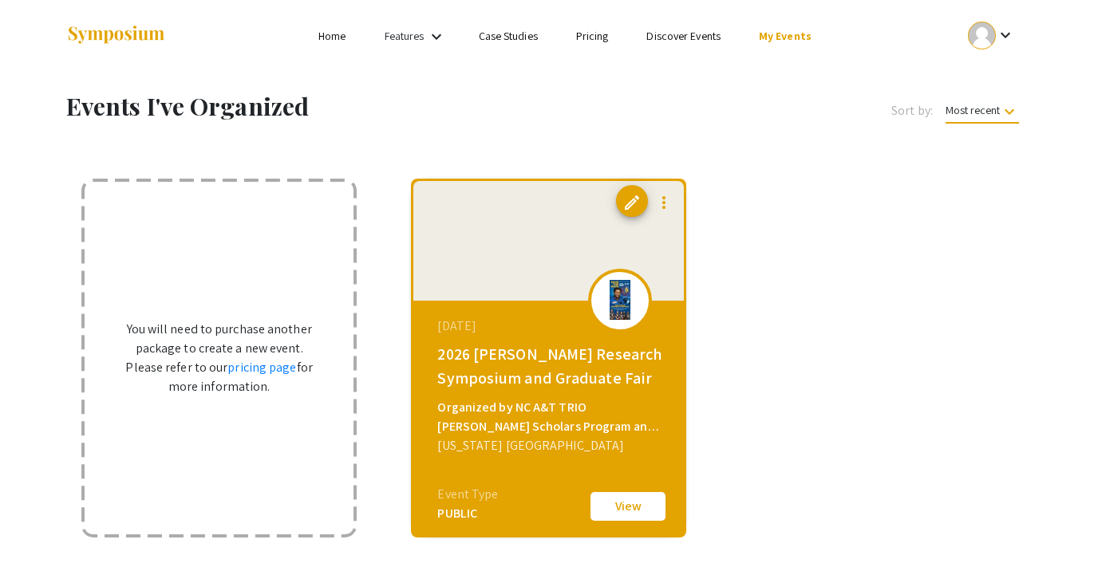
click at [686, 36] on link "Discover Events" at bounding box center [683, 36] width 74 height 14
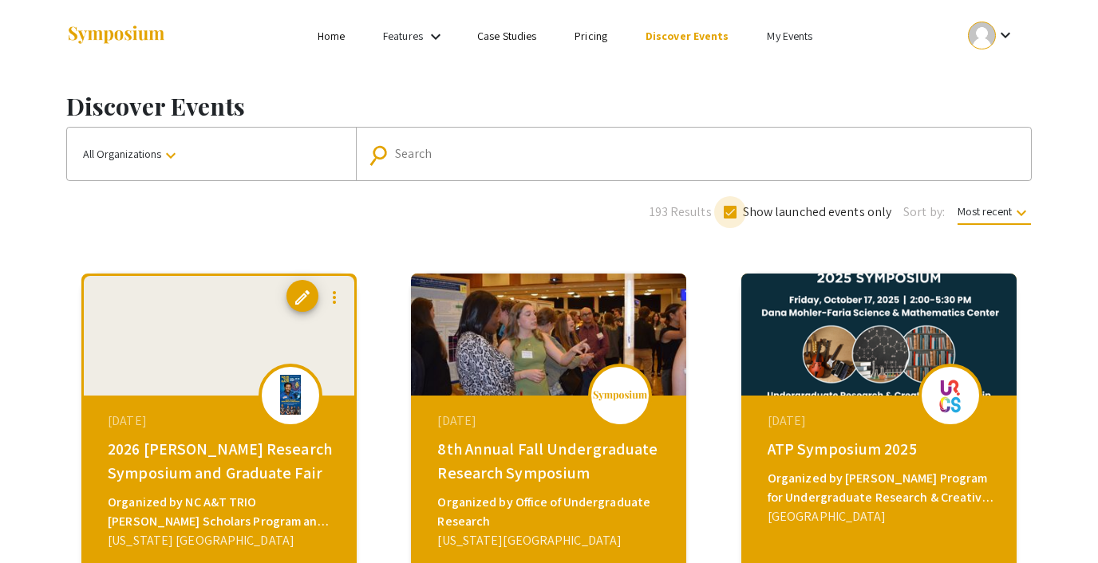
click at [730, 215] on span at bounding box center [730, 212] width 13 height 13
click at [730, 219] on input "Show launched events only" at bounding box center [729, 219] width 1 height 1
checkbox input "false"
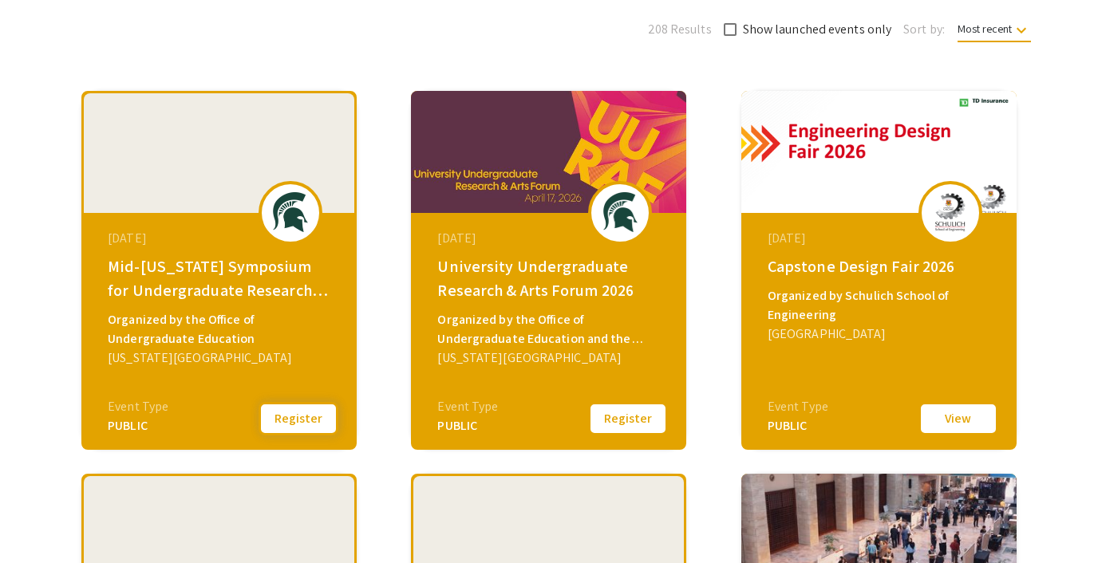
scroll to position [218, 0]
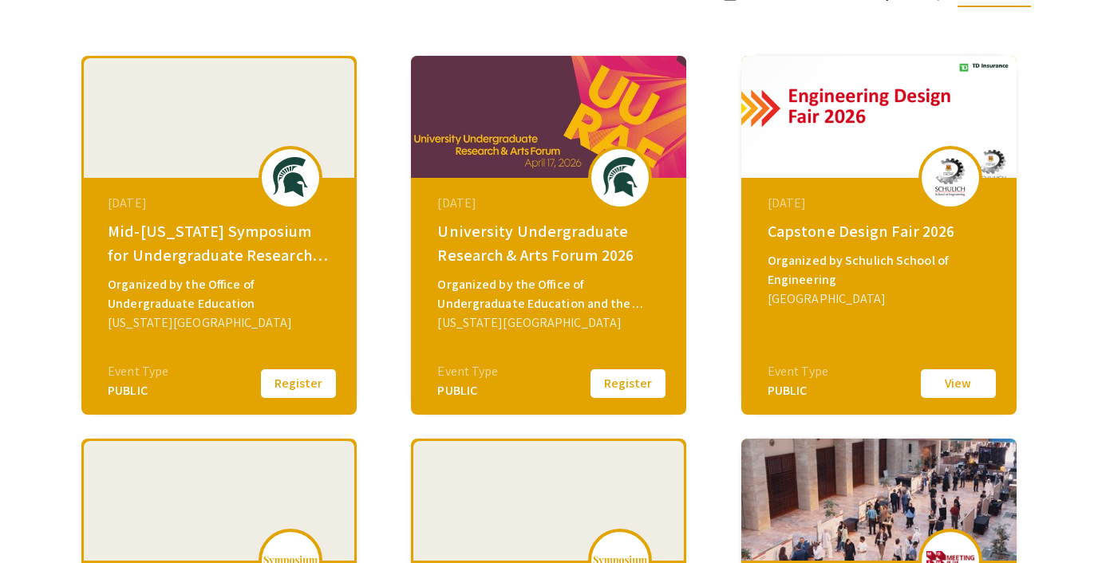
click at [625, 380] on button "Register" at bounding box center [628, 384] width 80 height 34
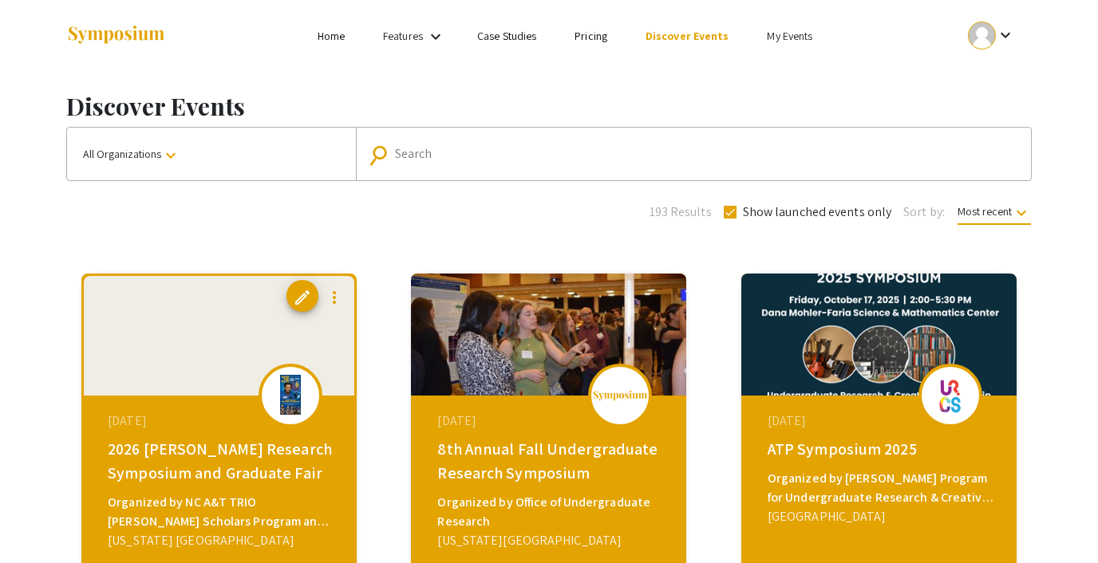
scroll to position [218, 0]
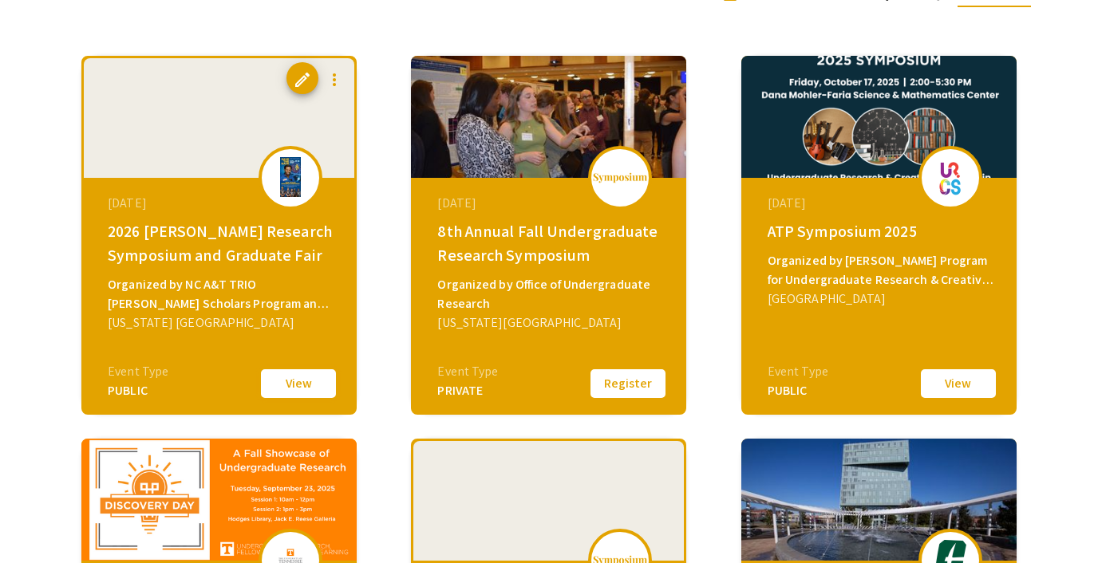
click at [294, 388] on button "View" at bounding box center [298, 384] width 80 height 34
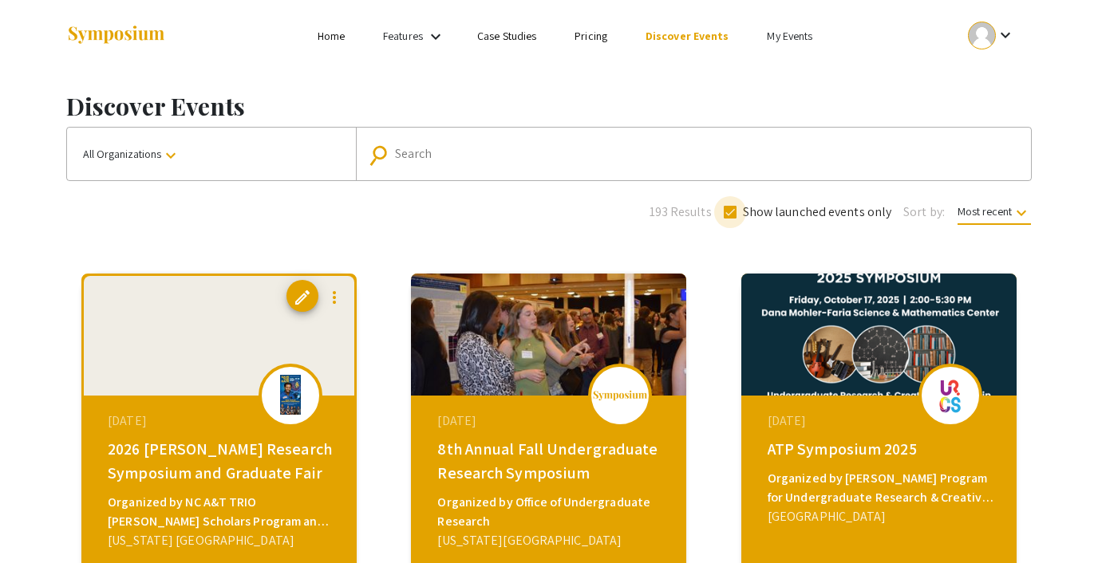
click at [733, 215] on span at bounding box center [730, 212] width 13 height 13
click at [730, 219] on input "Show launched events only" at bounding box center [729, 219] width 1 height 1
checkbox input "false"
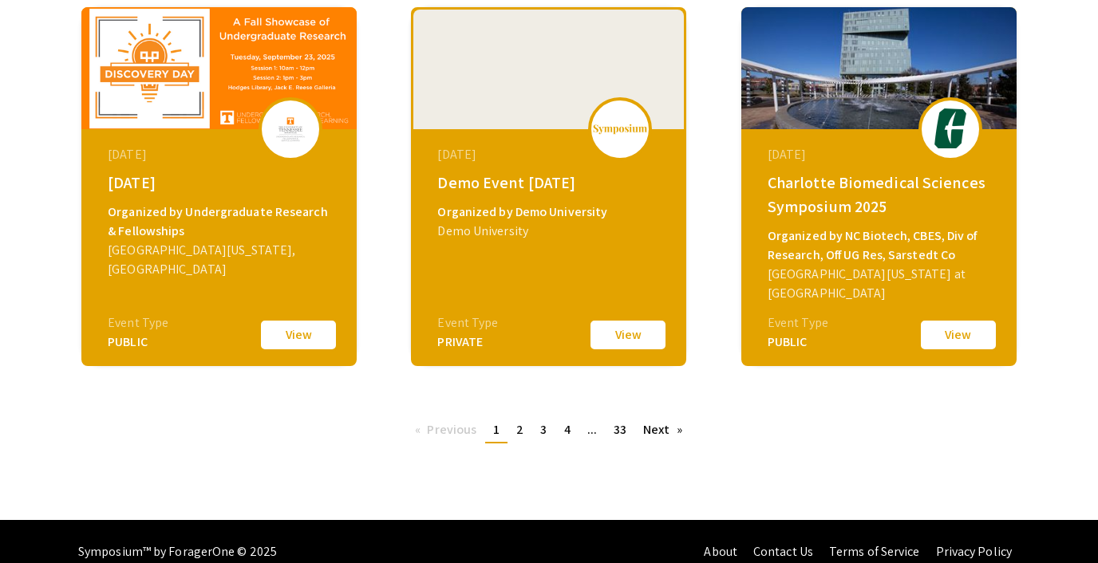
scroll to position [670, 0]
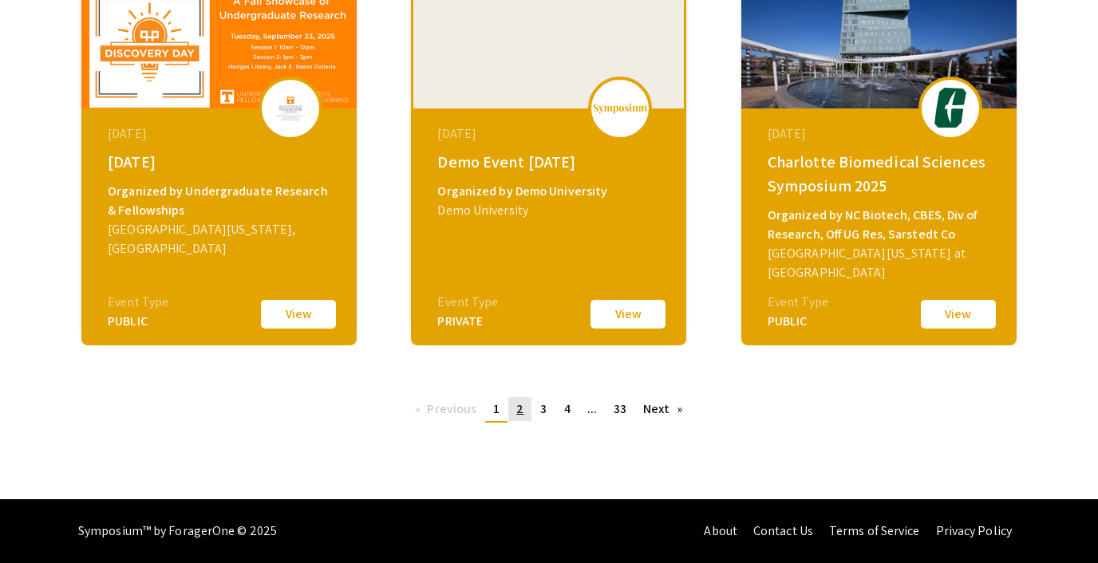
click at [511, 415] on link "page 2" at bounding box center [519, 409] width 23 height 24
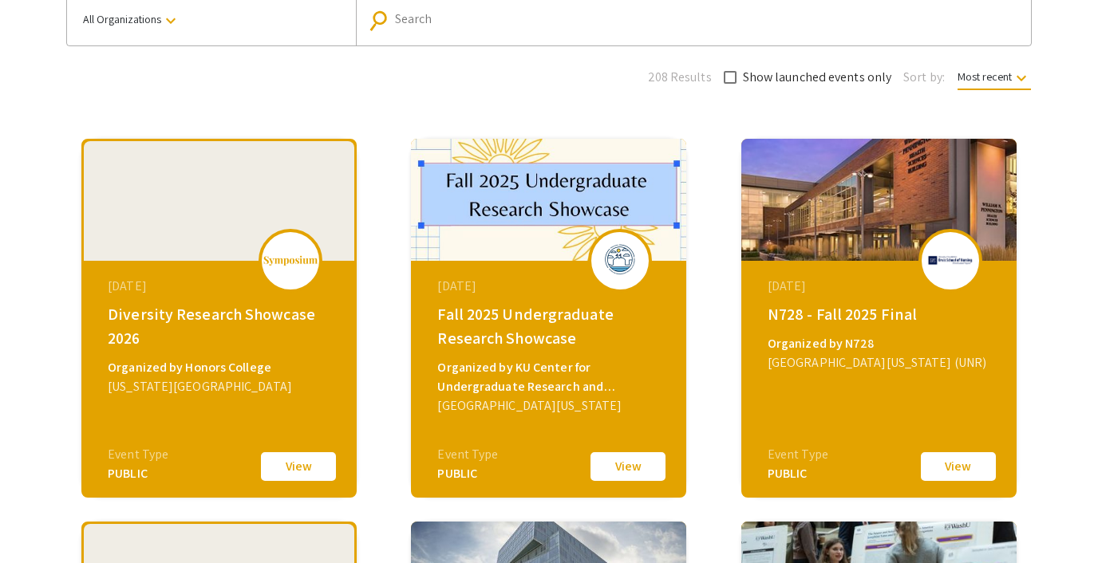
scroll to position [134, 0]
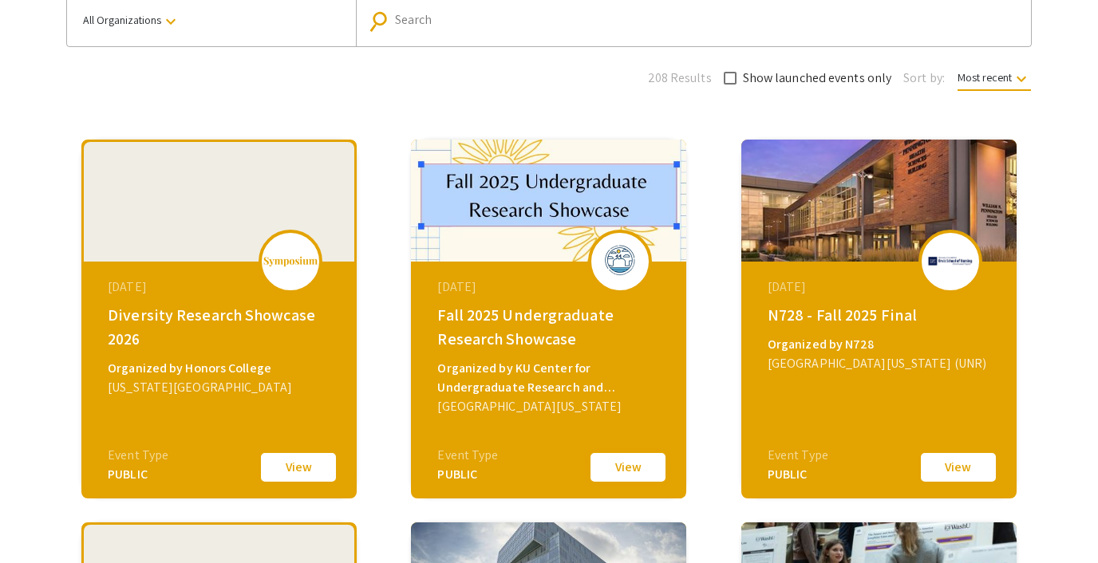
click at [610, 470] on button "View" at bounding box center [628, 468] width 80 height 34
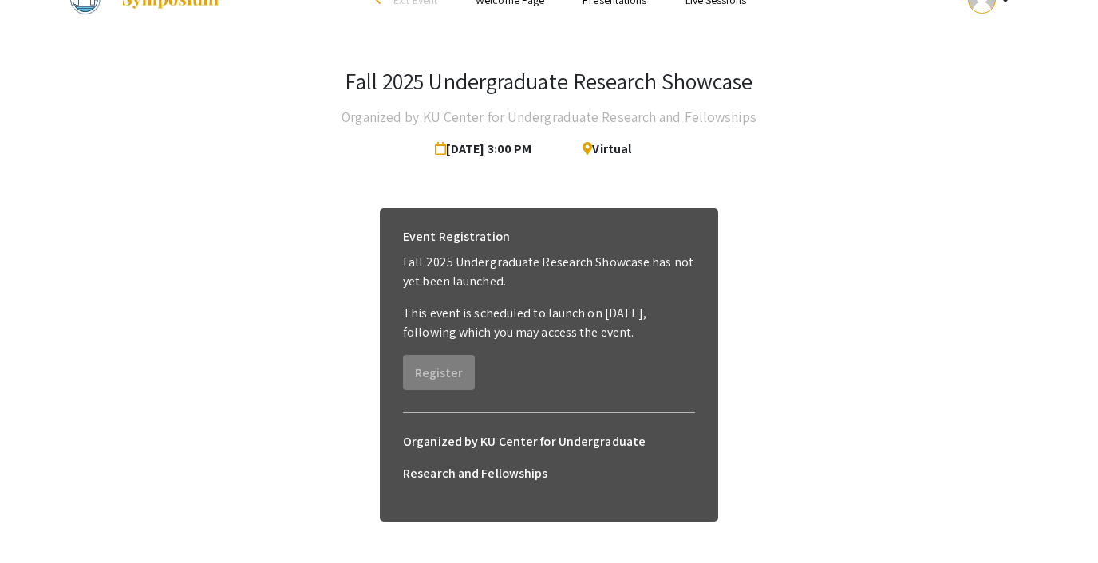
scroll to position [37, 0]
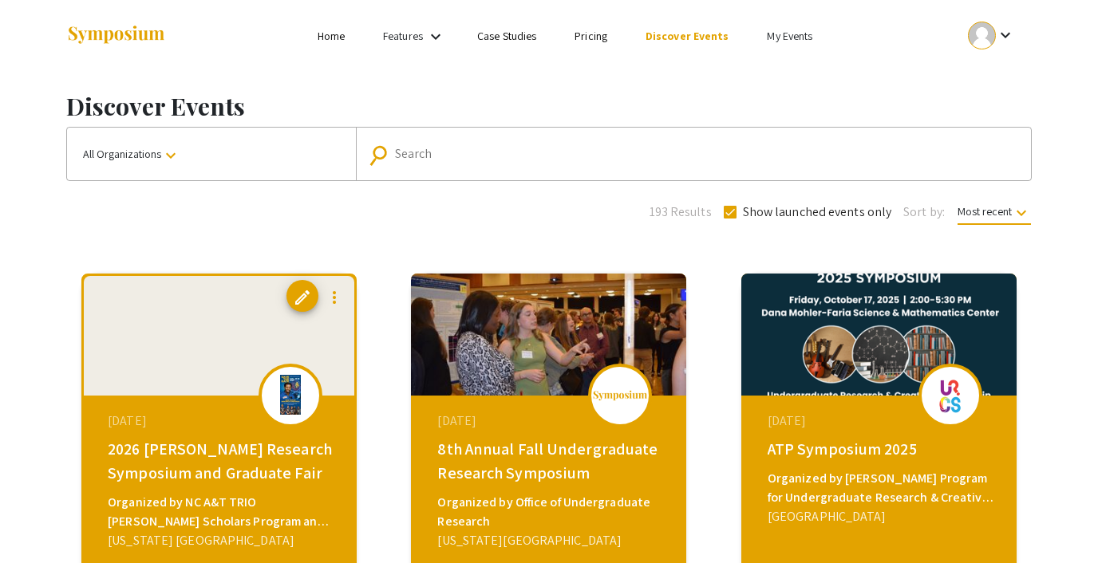
click at [732, 213] on span at bounding box center [730, 212] width 13 height 13
click at [730, 219] on input "Show launched events only" at bounding box center [729, 219] width 1 height 1
checkbox input "false"
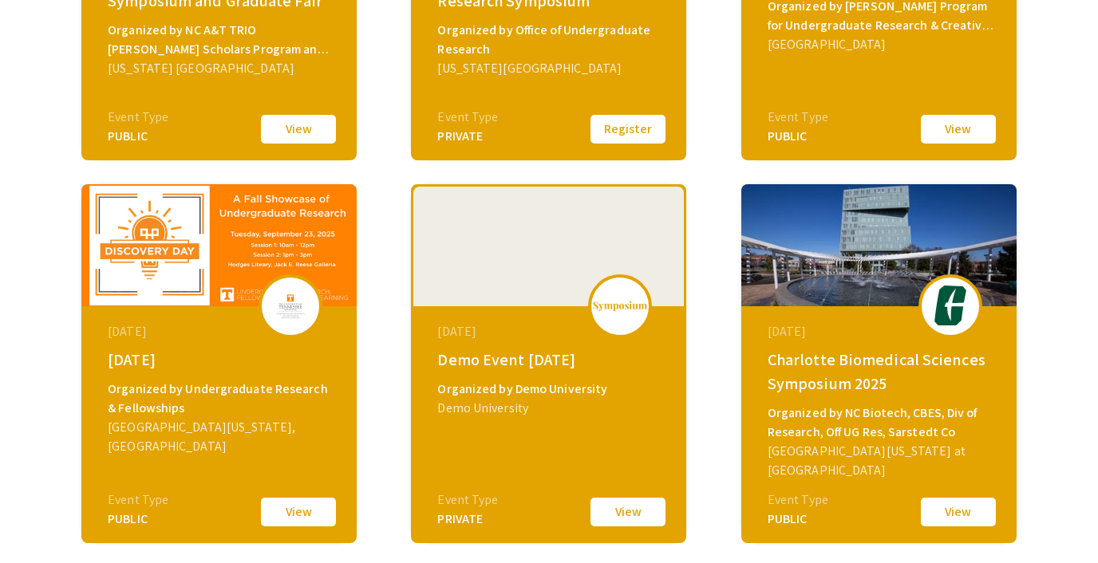
scroll to position [670, 0]
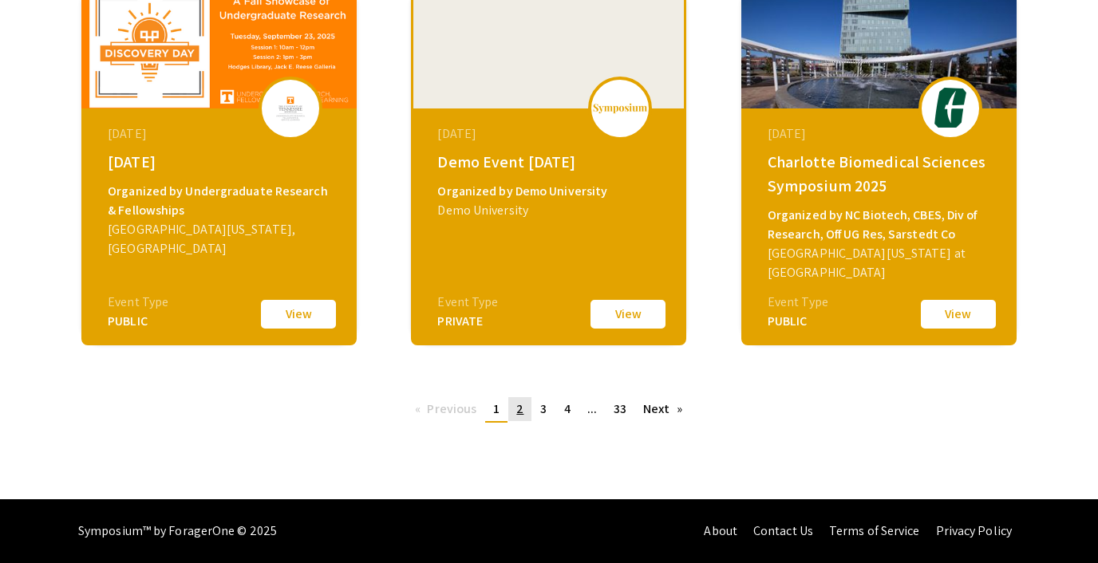
click at [523, 406] on link "page 2" at bounding box center [519, 409] width 23 height 24
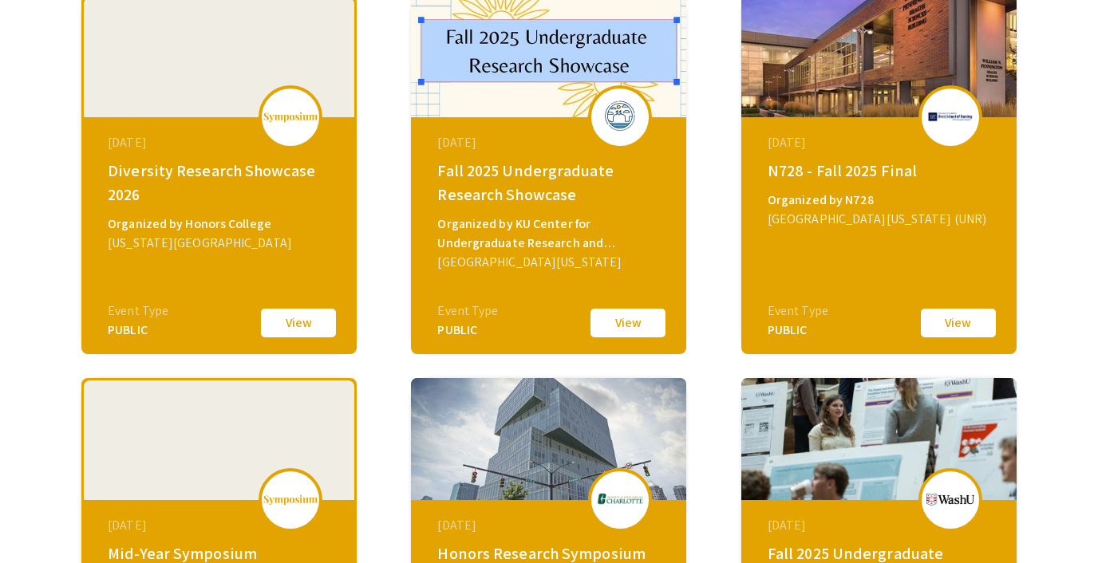
scroll to position [273, 0]
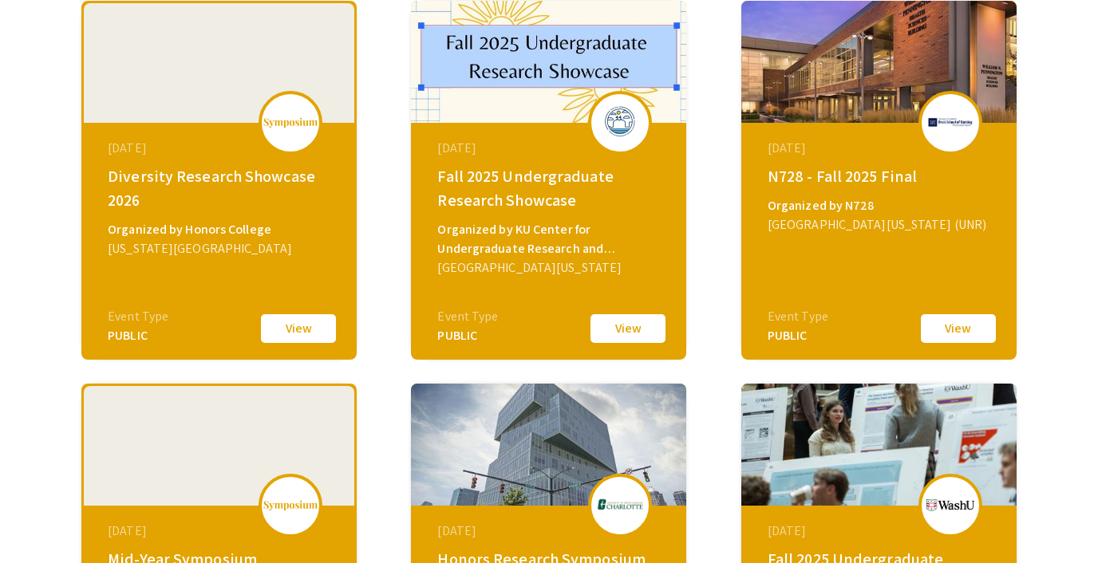
click at [310, 327] on button "View" at bounding box center [298, 329] width 80 height 34
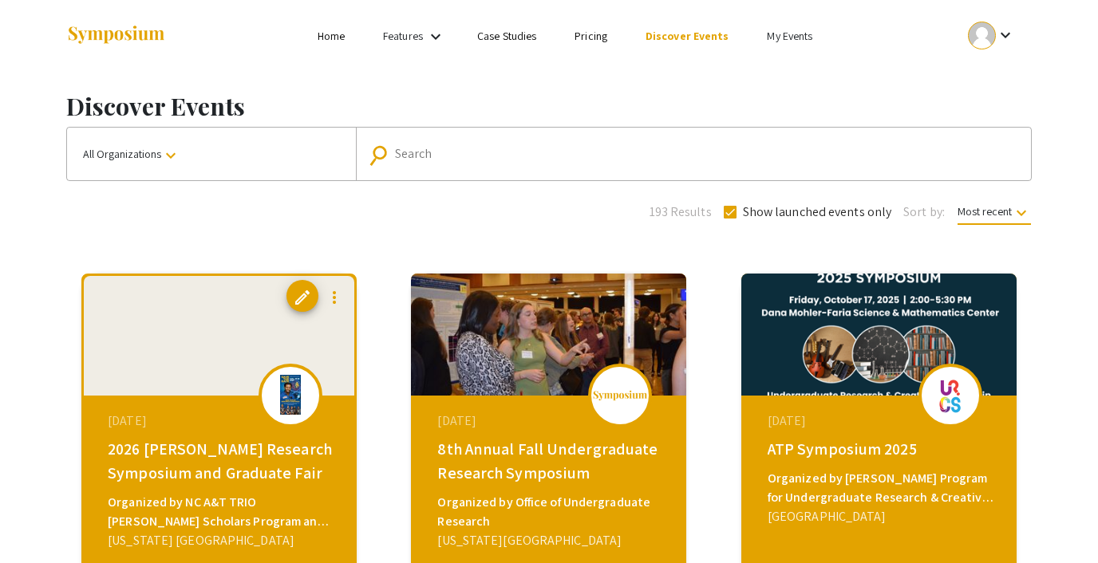
click at [734, 212] on span at bounding box center [730, 212] width 13 height 13
click at [730, 219] on input "Show launched events only" at bounding box center [729, 219] width 1 height 1
checkbox input "false"
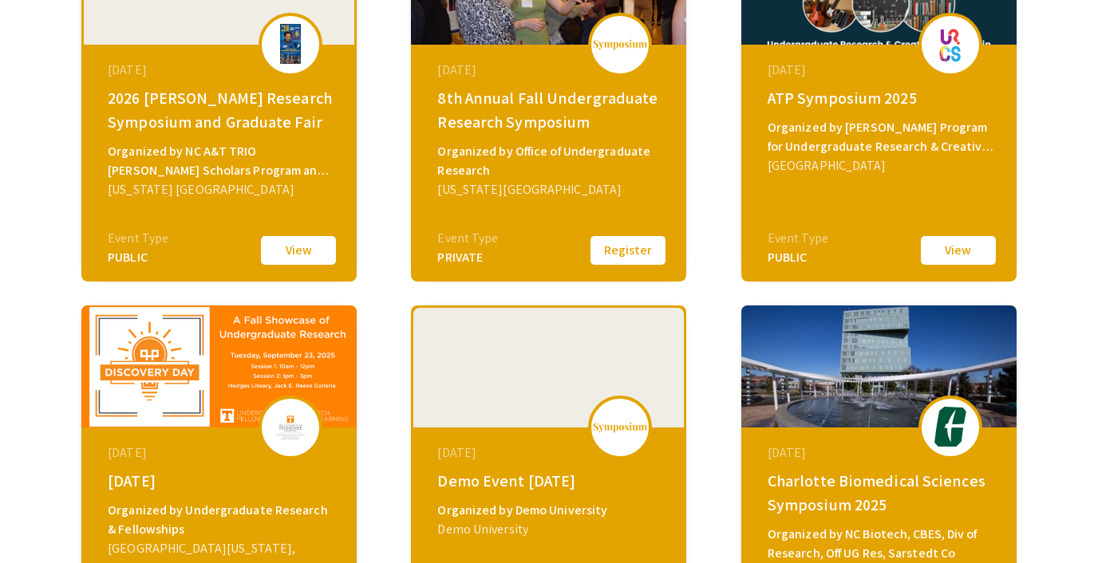
scroll to position [670, 0]
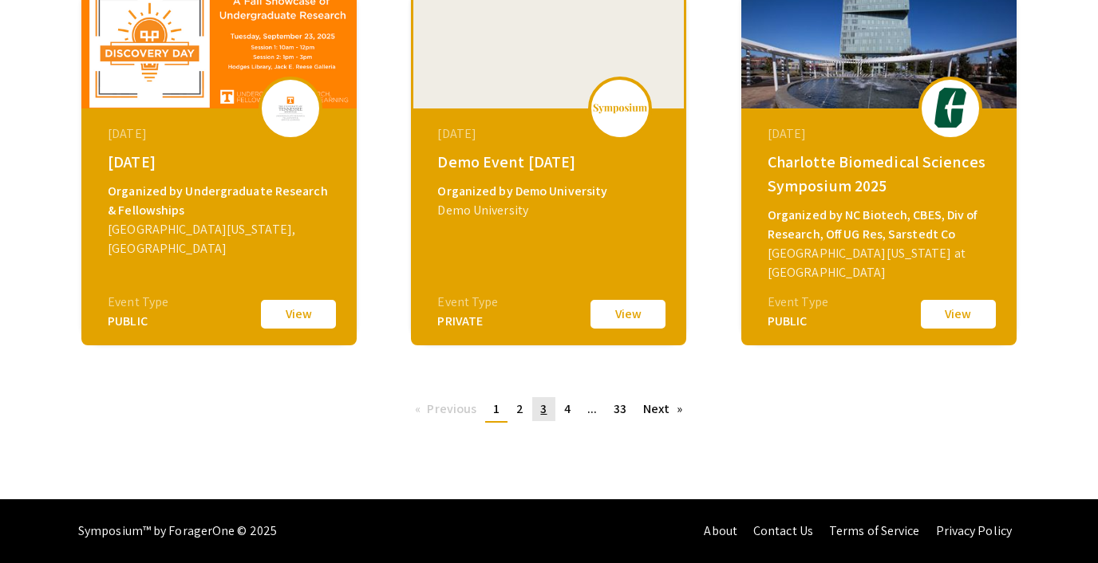
click at [544, 408] on span "3" at bounding box center [543, 409] width 6 height 17
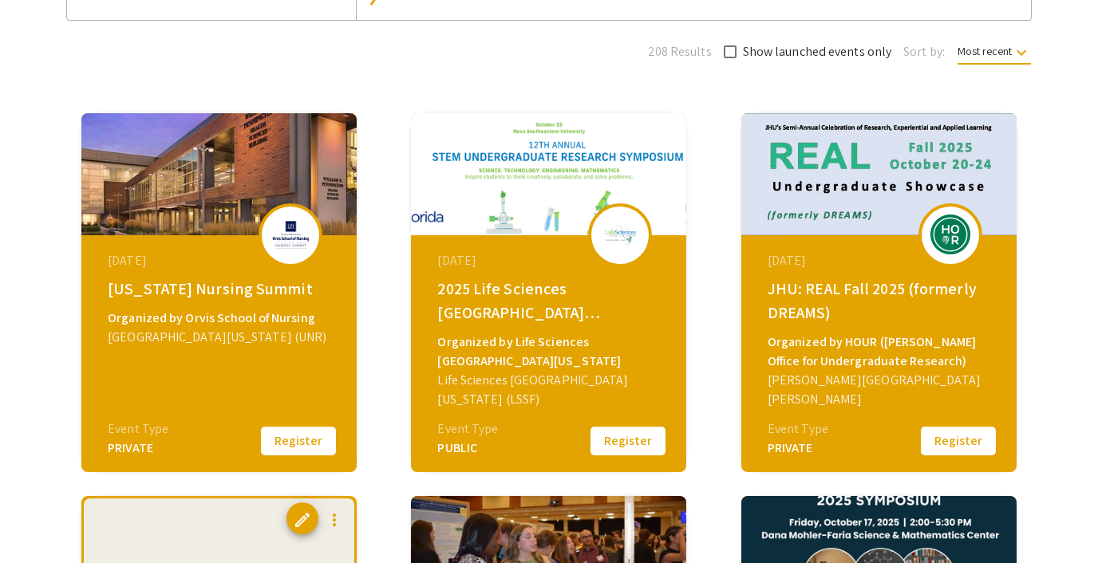
scroll to position [161, 0]
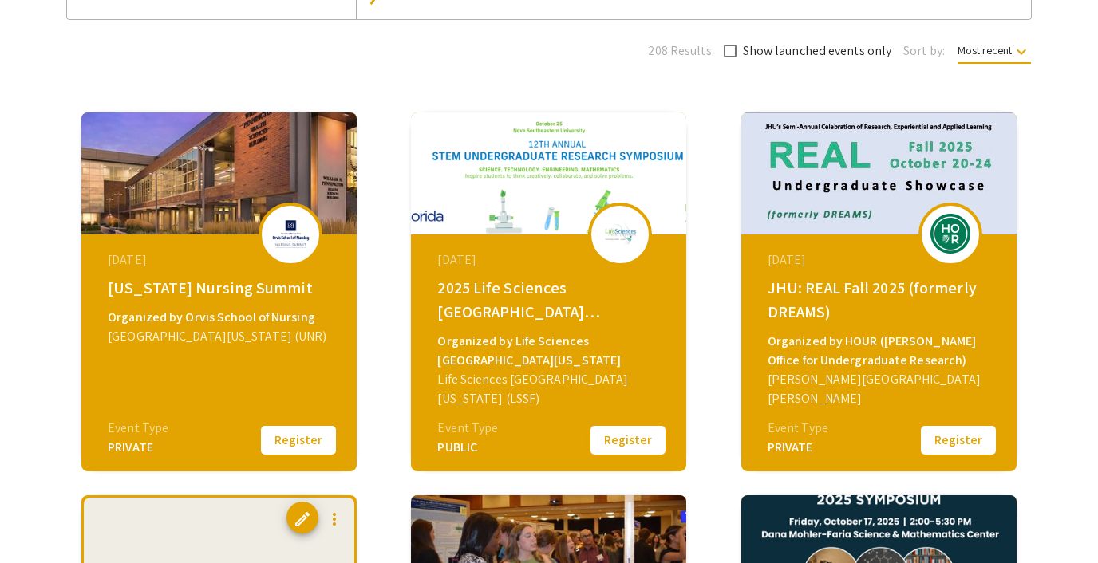
click at [608, 439] on button "Register" at bounding box center [628, 441] width 80 height 34
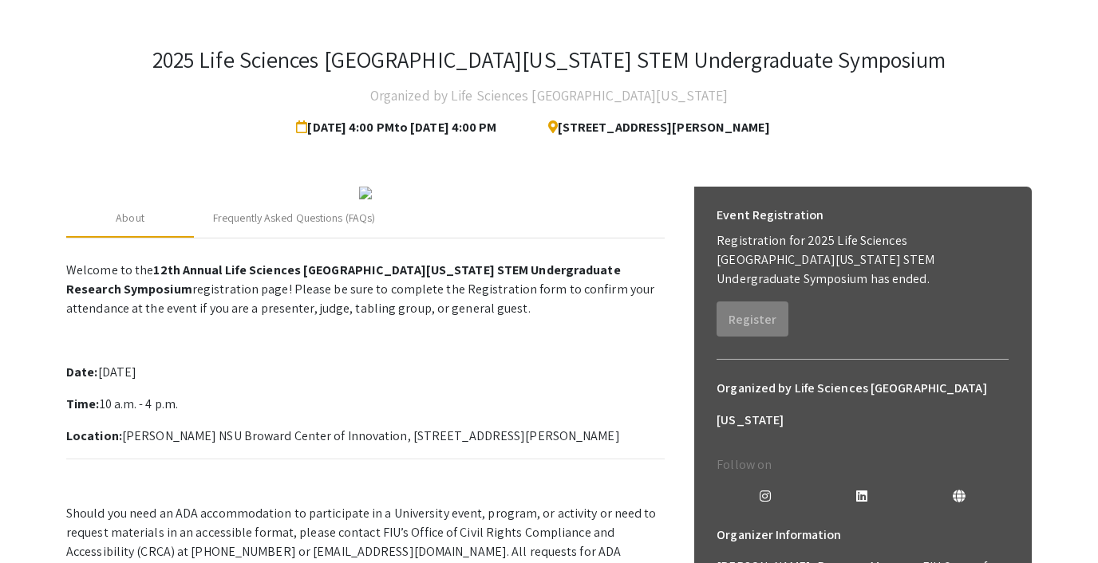
scroll to position [60, 0]
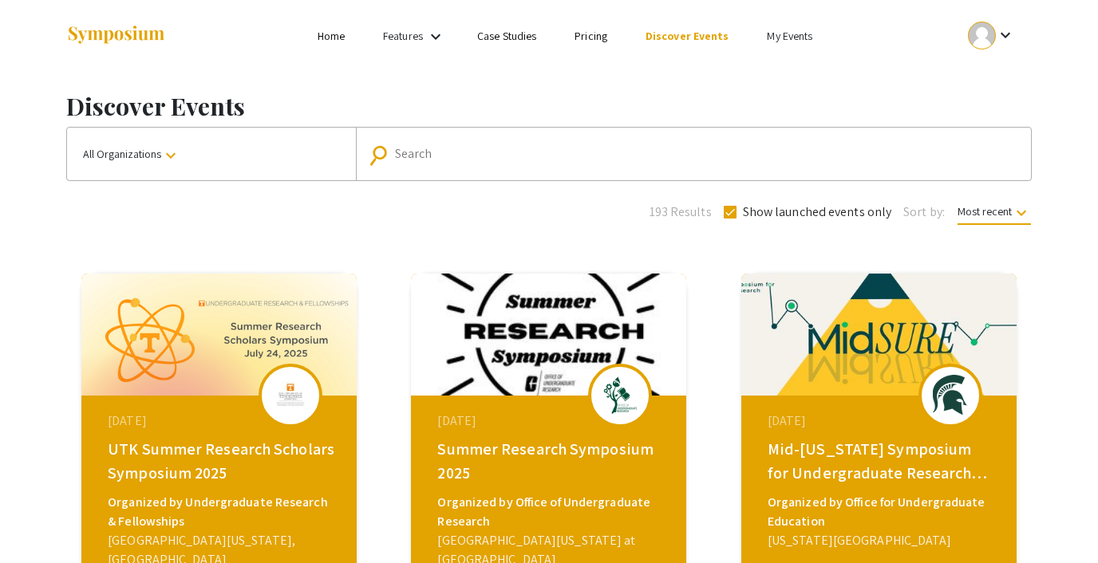
click at [733, 215] on span at bounding box center [730, 212] width 13 height 13
click at [730, 219] on input "Show launched events only" at bounding box center [729, 219] width 1 height 1
checkbox input "false"
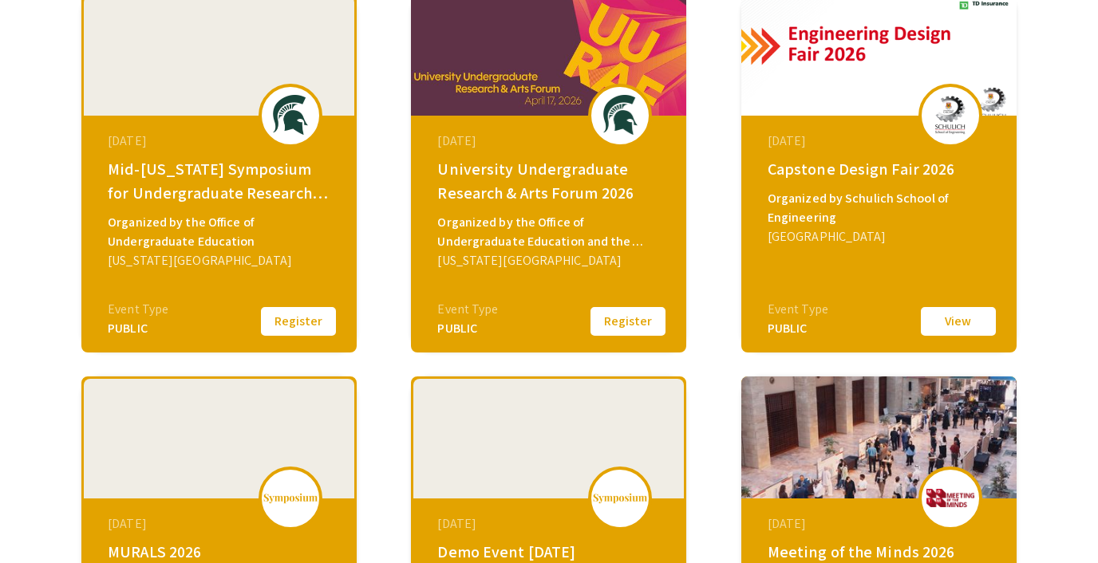
scroll to position [670, 0]
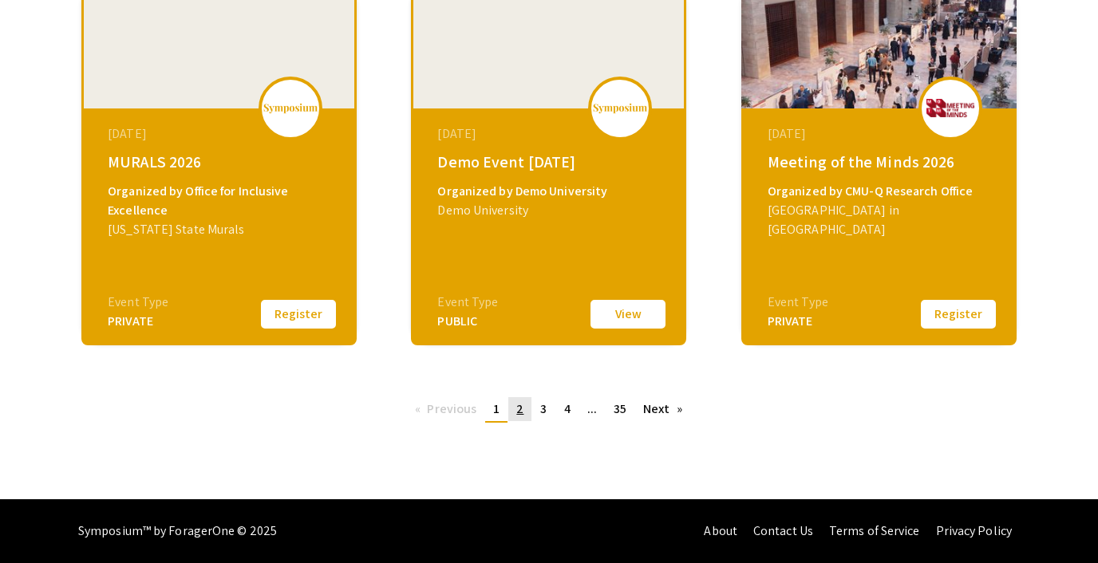
click at [526, 400] on link "page 2" at bounding box center [519, 409] width 23 height 24
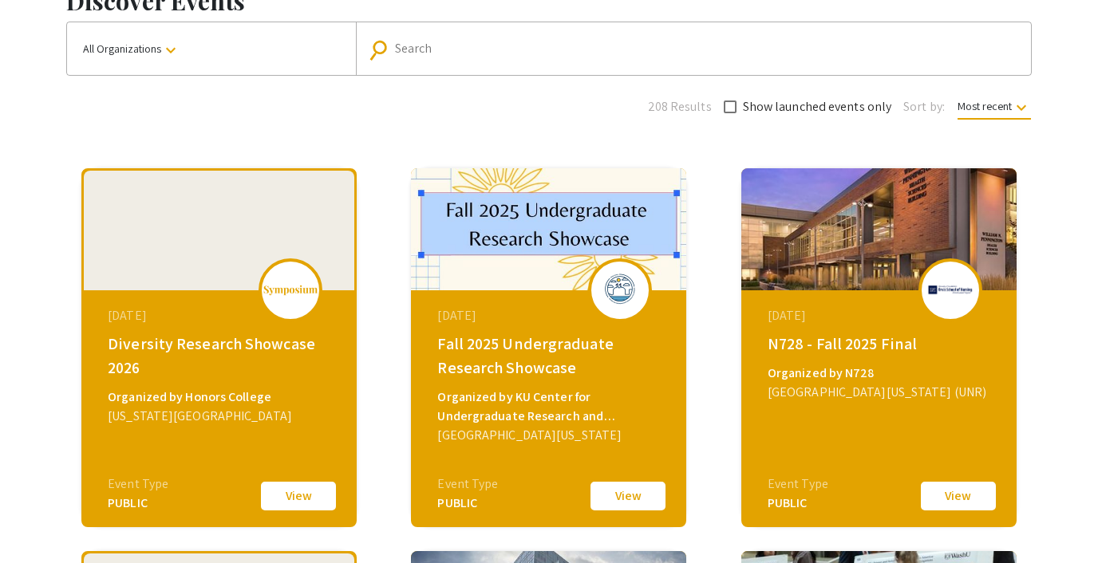
scroll to position [670, 0]
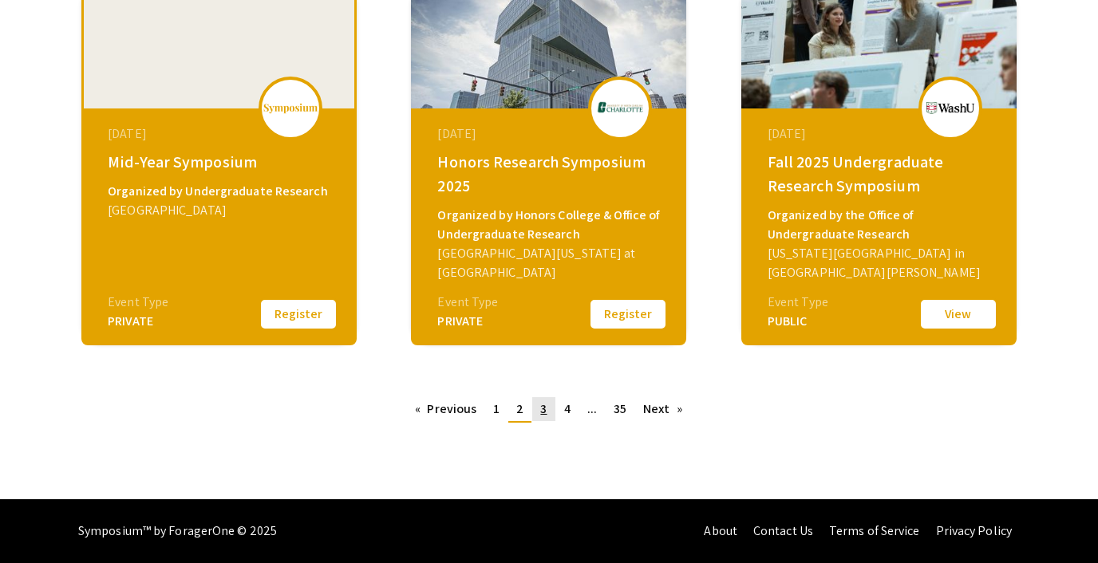
click at [538, 409] on link "page 3" at bounding box center [543, 409] width 22 height 24
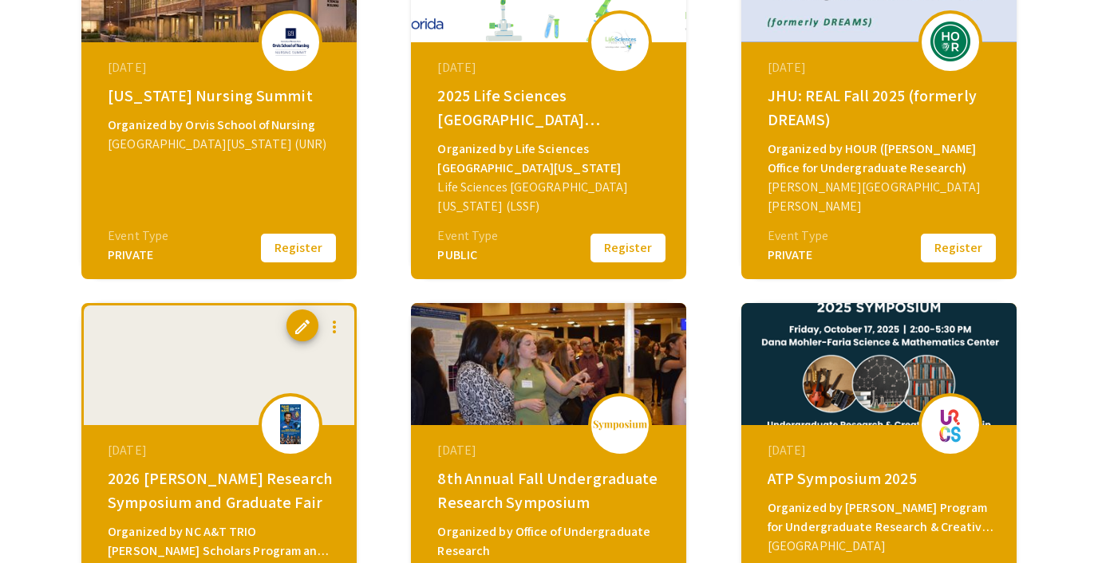
scroll to position [670, 0]
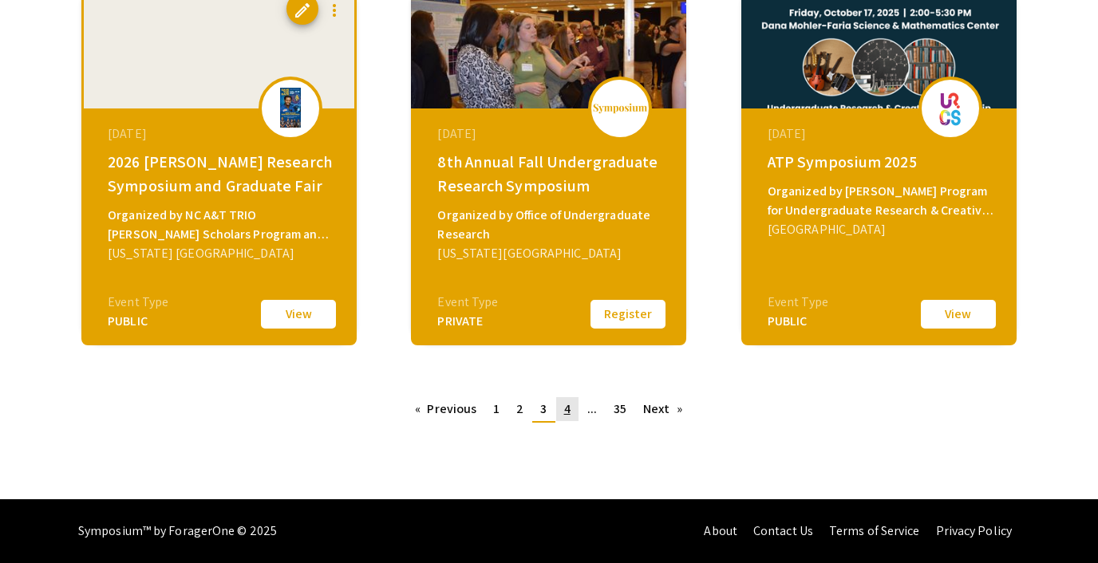
click at [564, 409] on span "4" at bounding box center [567, 409] width 6 height 17
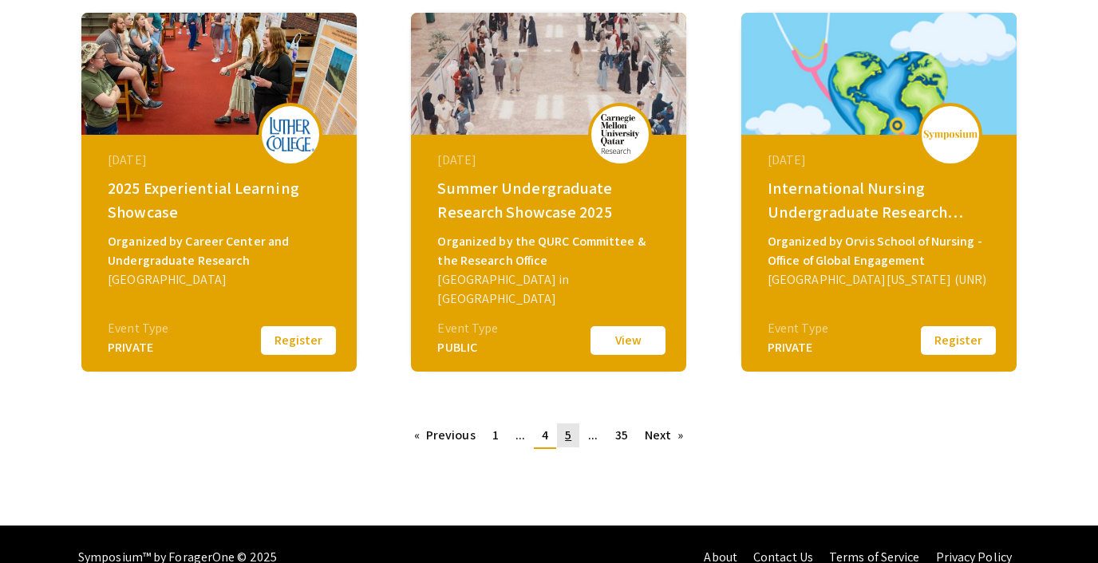
scroll to position [670, 0]
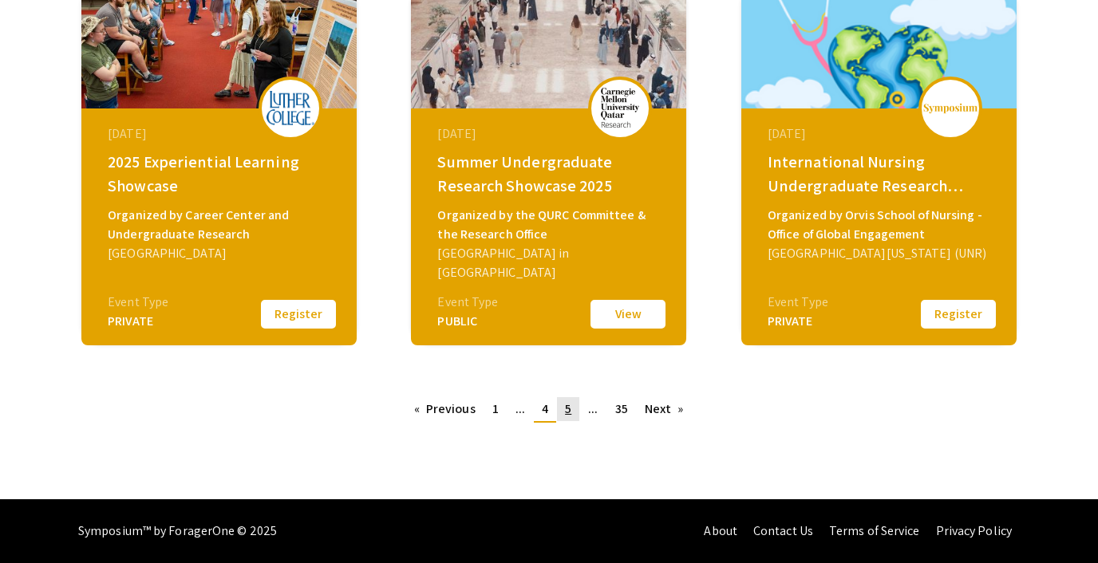
click at [572, 409] on link "page 5" at bounding box center [568, 409] width 22 height 24
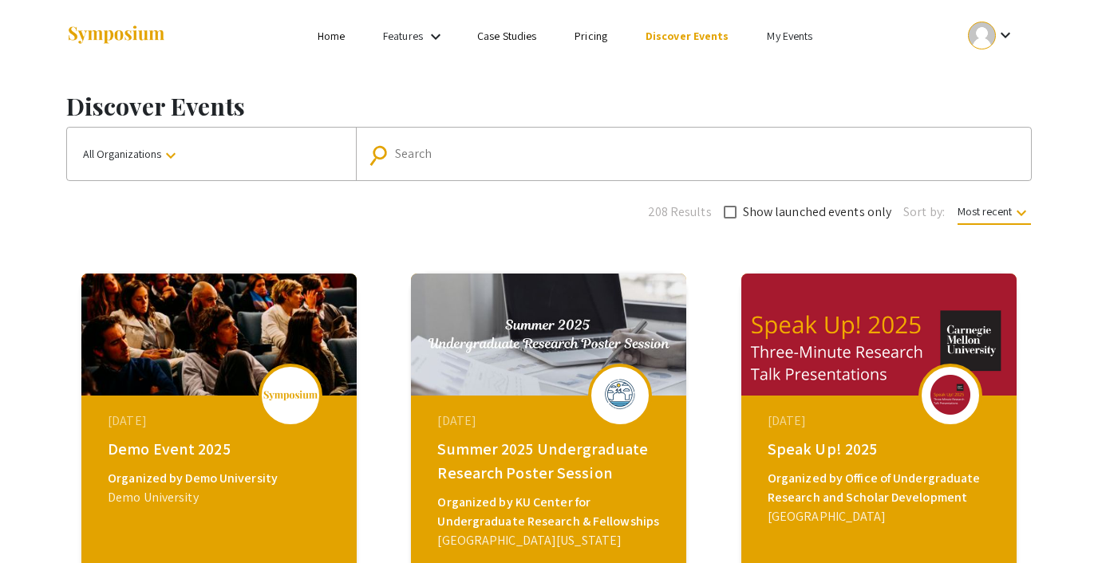
click at [969, 31] on div at bounding box center [982, 36] width 28 height 28
click at [969, 152] on button "Sign out" at bounding box center [1000, 155] width 98 height 38
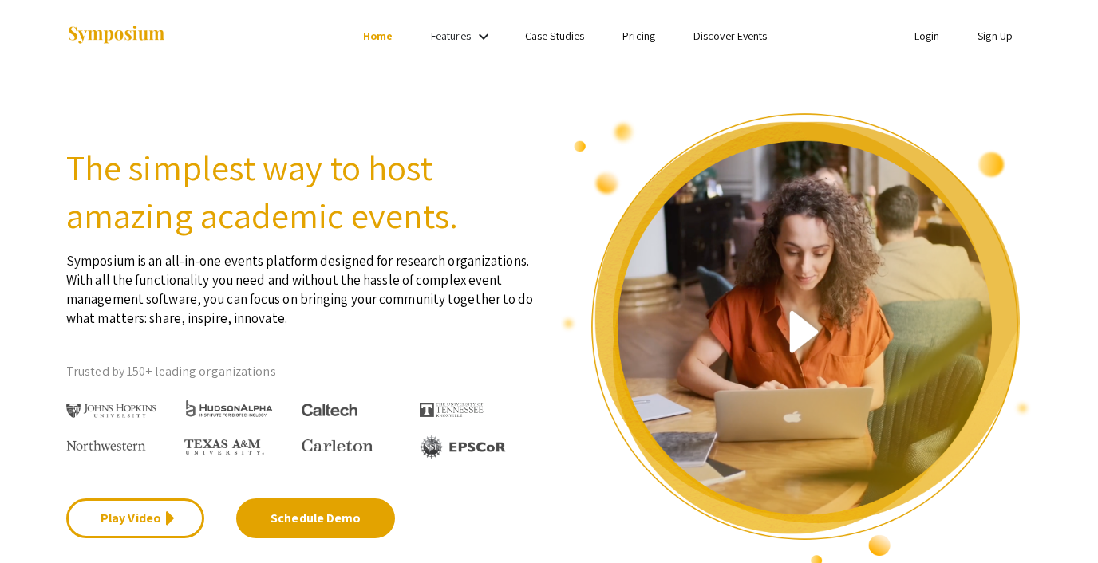
click at [927, 34] on link "Login" at bounding box center [927, 36] width 26 height 14
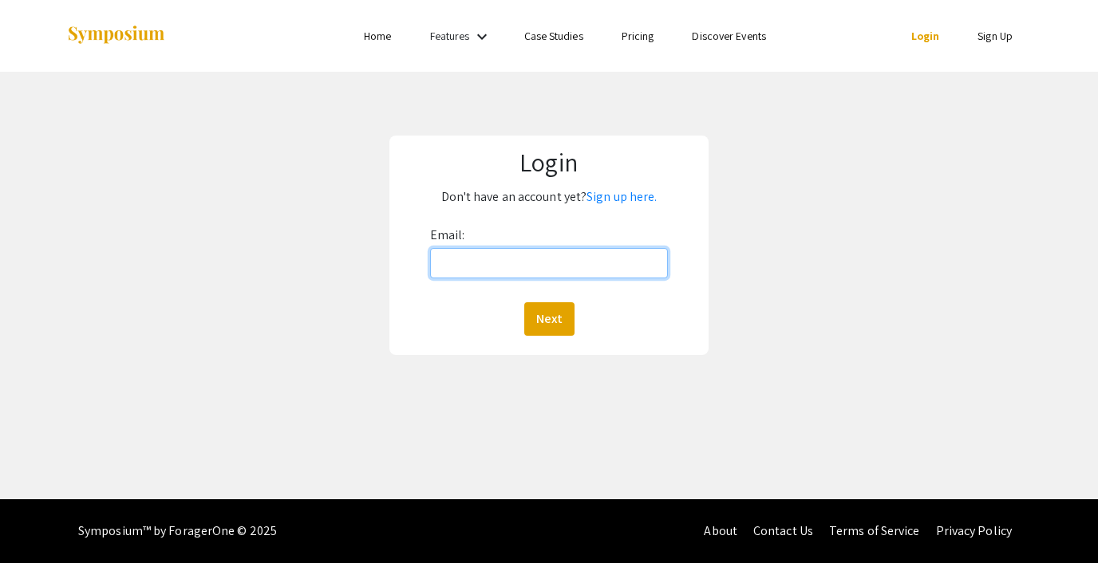
click at [587, 256] on input "Email:" at bounding box center [549, 263] width 238 height 30
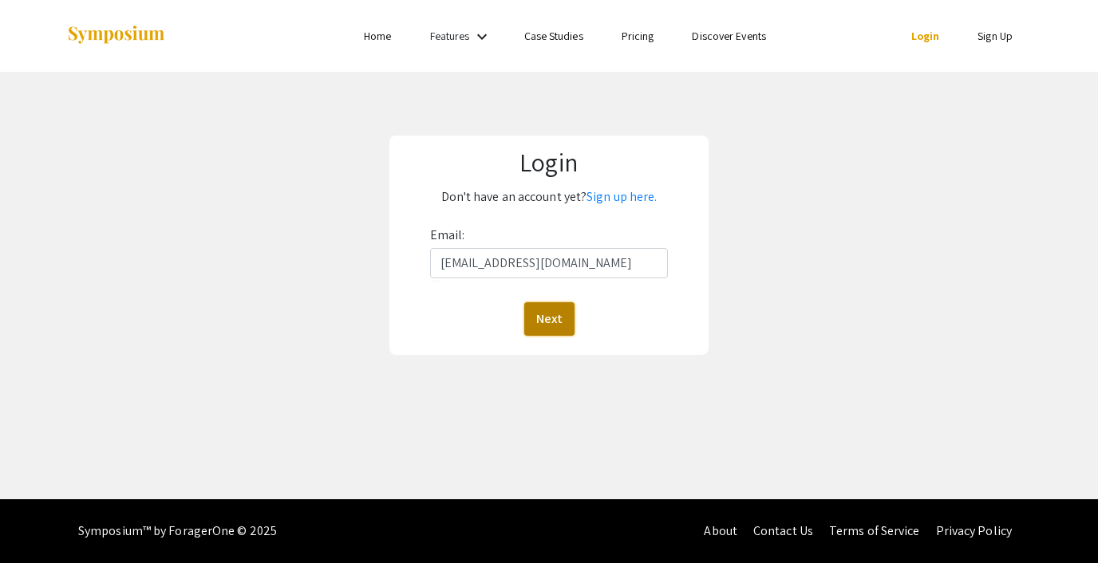
click at [554, 311] on button "Next" at bounding box center [549, 319] width 50 height 34
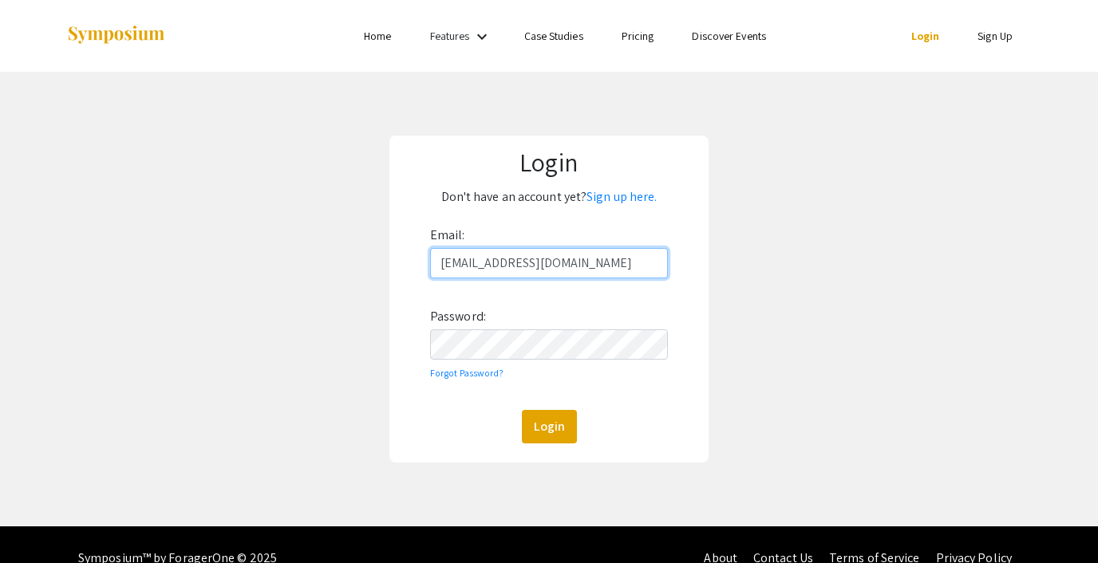
click at [533, 273] on input "[EMAIL_ADDRESS][DOMAIN_NAME]" at bounding box center [549, 263] width 238 height 30
type input "[EMAIL_ADDRESS][DOMAIN_NAME]"
click at [562, 432] on button "Login" at bounding box center [549, 427] width 55 height 34
